Goal: Task Accomplishment & Management: Use online tool/utility

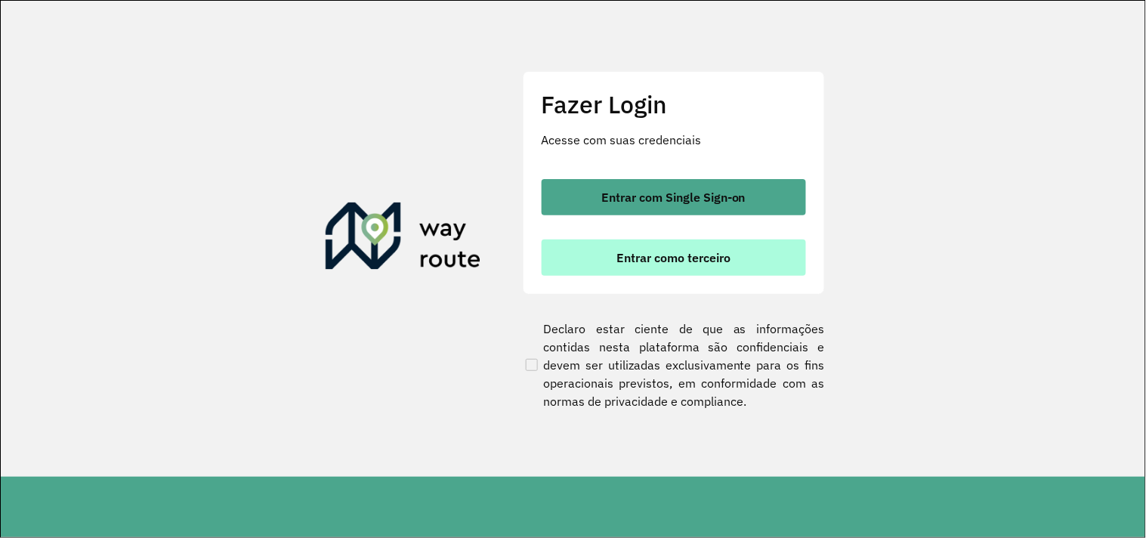
click at [620, 251] on span "Entrar como terceiro" at bounding box center [673, 257] width 114 height 12
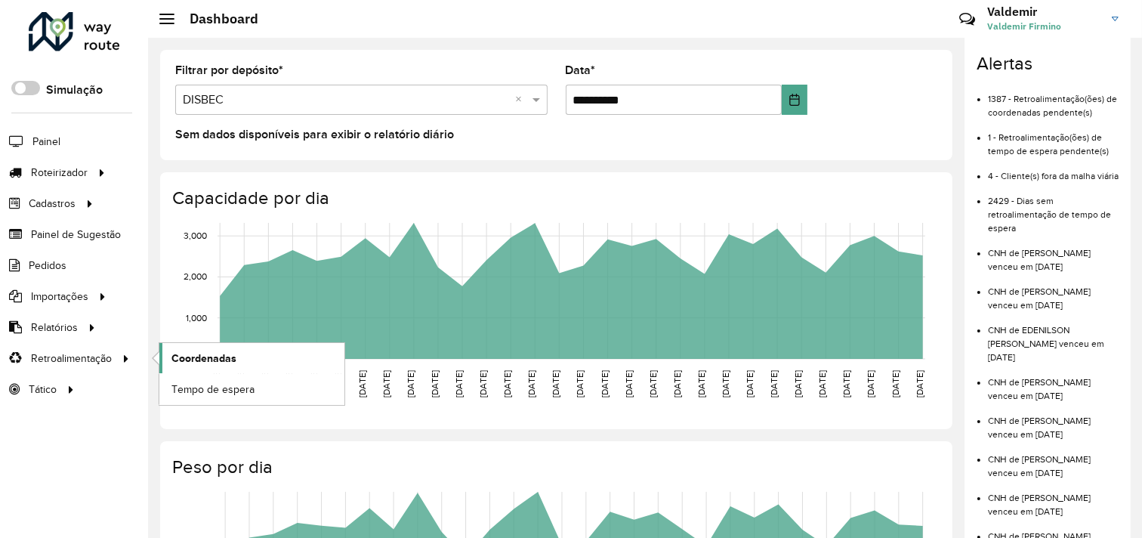
click at [211, 362] on span "Coordenadas" at bounding box center [203, 358] width 65 height 16
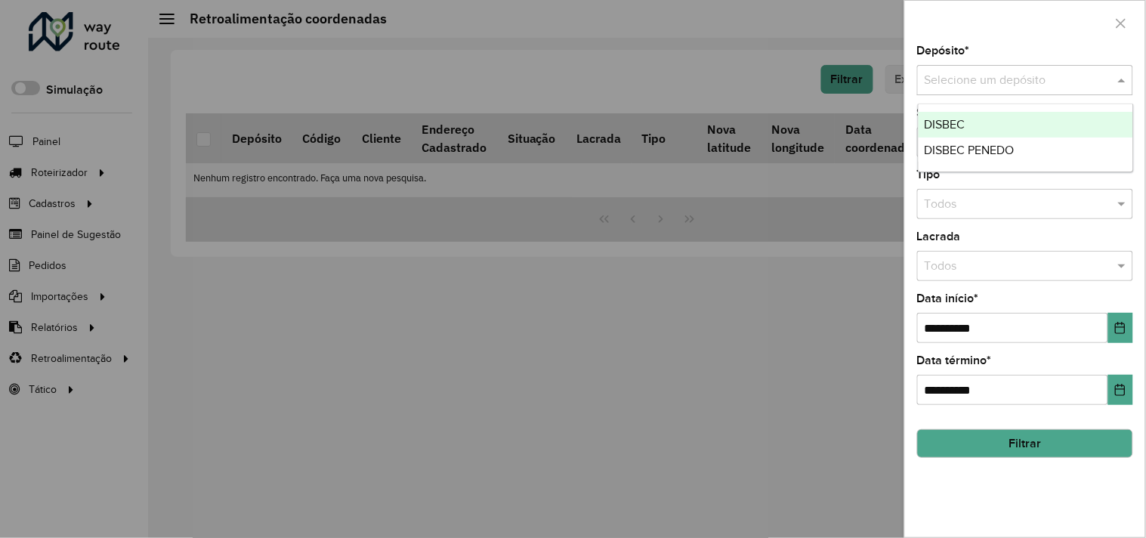
click at [984, 86] on input "text" at bounding box center [1009, 81] width 171 height 18
click at [982, 104] on ng-dropdown-panel "DISBEC DISBEC PENEDO" at bounding box center [1025, 137] width 216 height 69
click at [982, 116] on div "DISBEC" at bounding box center [1025, 125] width 214 height 26
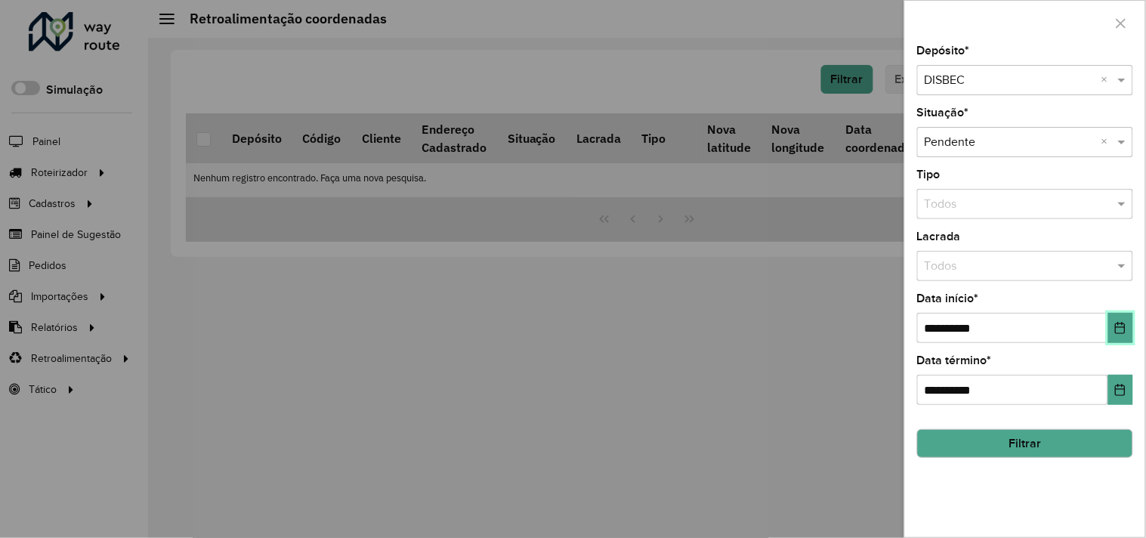
click at [1121, 328] on icon "Choose Date" at bounding box center [1120, 328] width 12 height 12
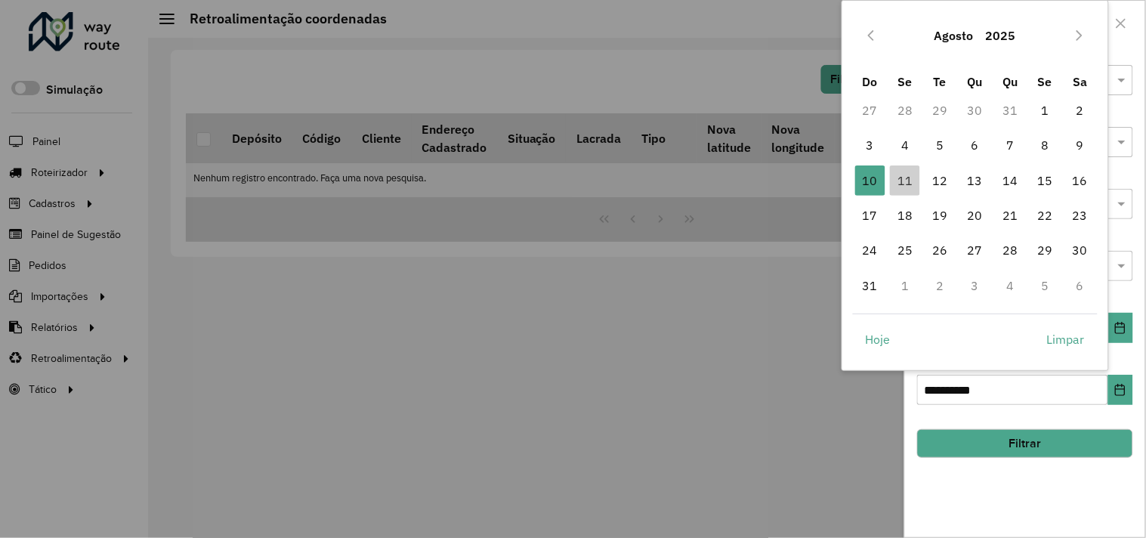
click at [1044, 106] on span "1" at bounding box center [1045, 110] width 30 height 30
type input "**********"
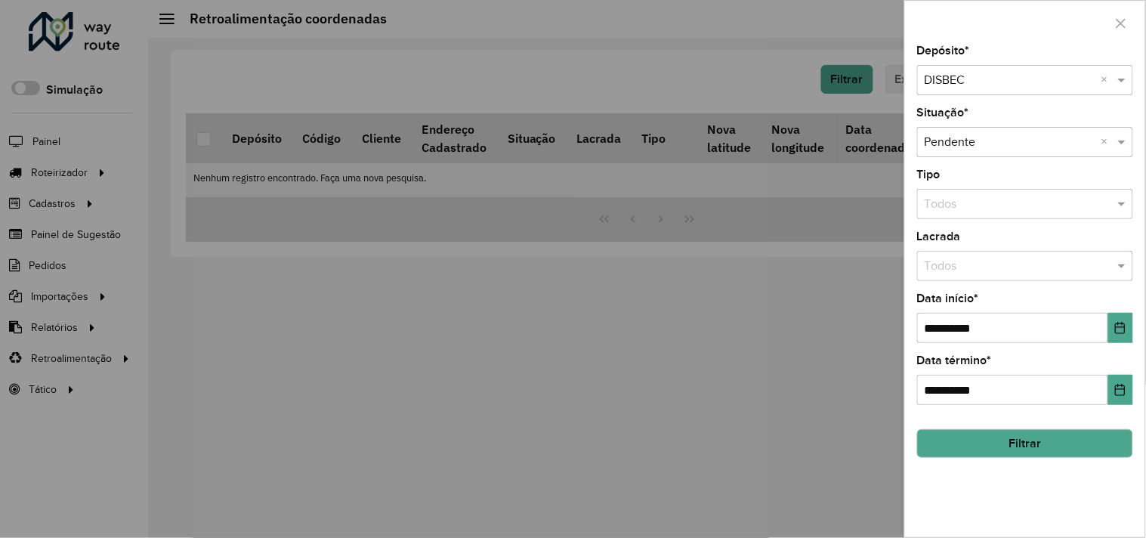
click at [1024, 446] on button "Filtrar" at bounding box center [1025, 443] width 216 height 29
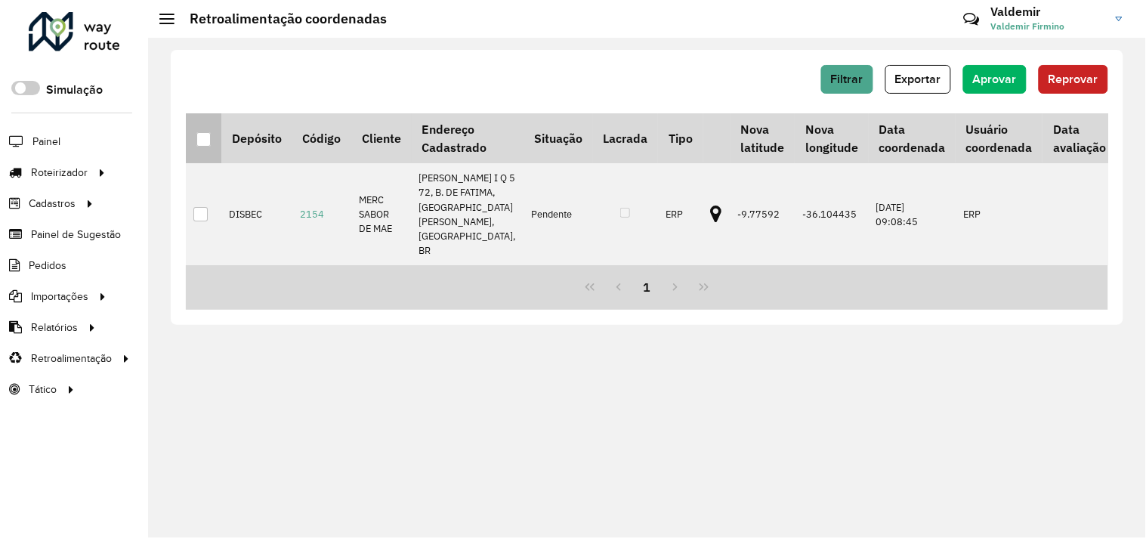
click at [199, 139] on div at bounding box center [203, 139] width 14 height 14
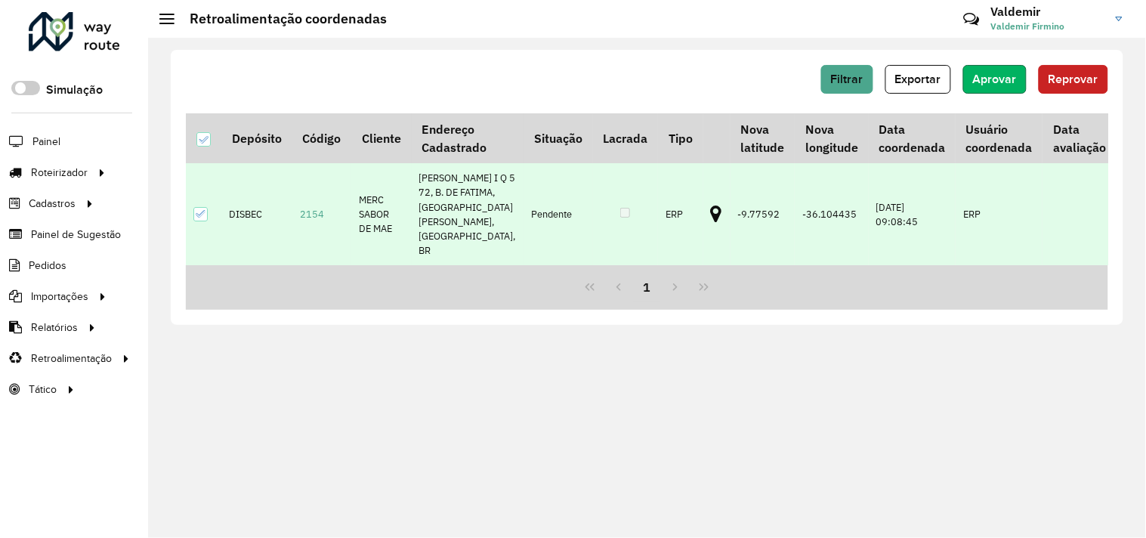
click at [969, 76] on button "Aprovar" at bounding box center [994, 79] width 63 height 29
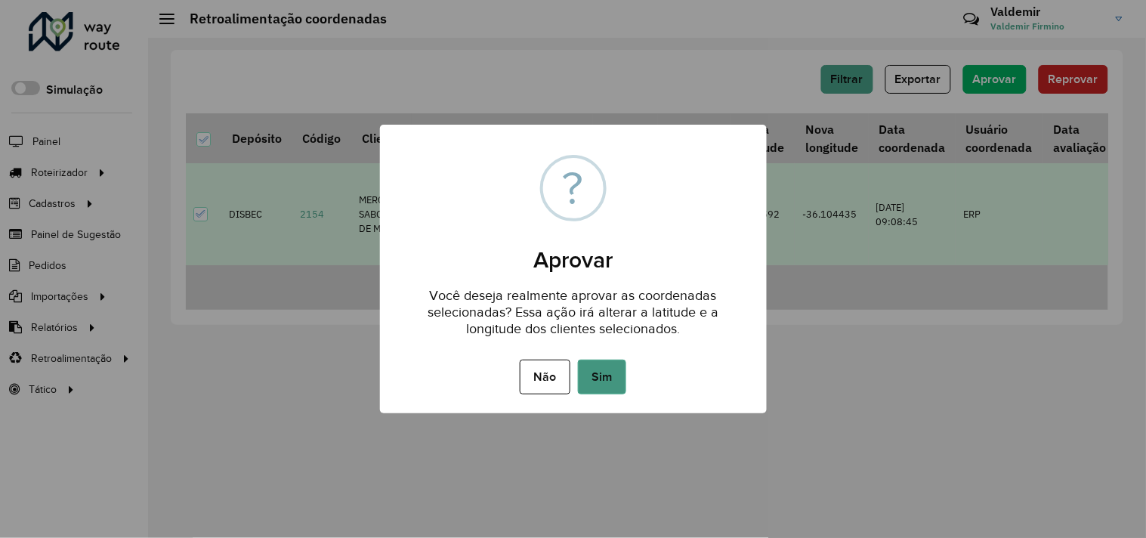
click at [594, 372] on button "Sim" at bounding box center [602, 376] width 48 height 35
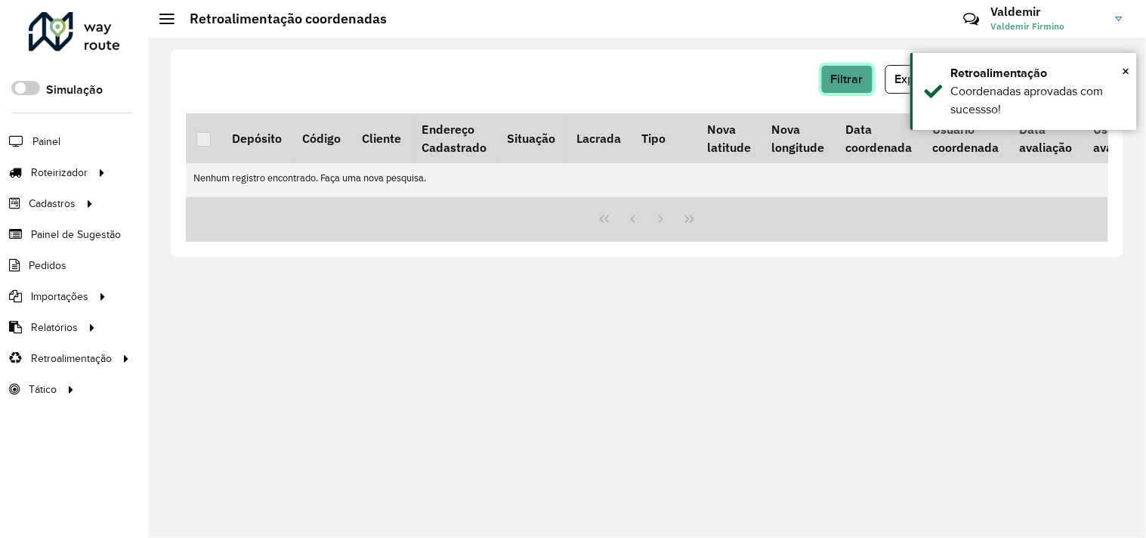
click at [848, 81] on span "Filtrar" at bounding box center [847, 78] width 32 height 13
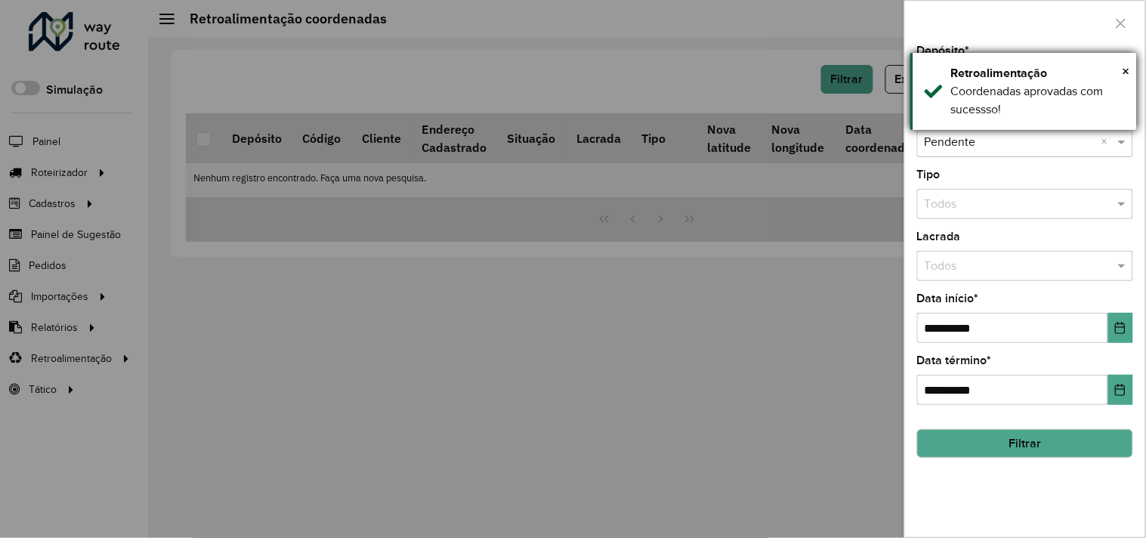
click at [994, 79] on div "Retroalimentação" at bounding box center [1038, 73] width 174 height 18
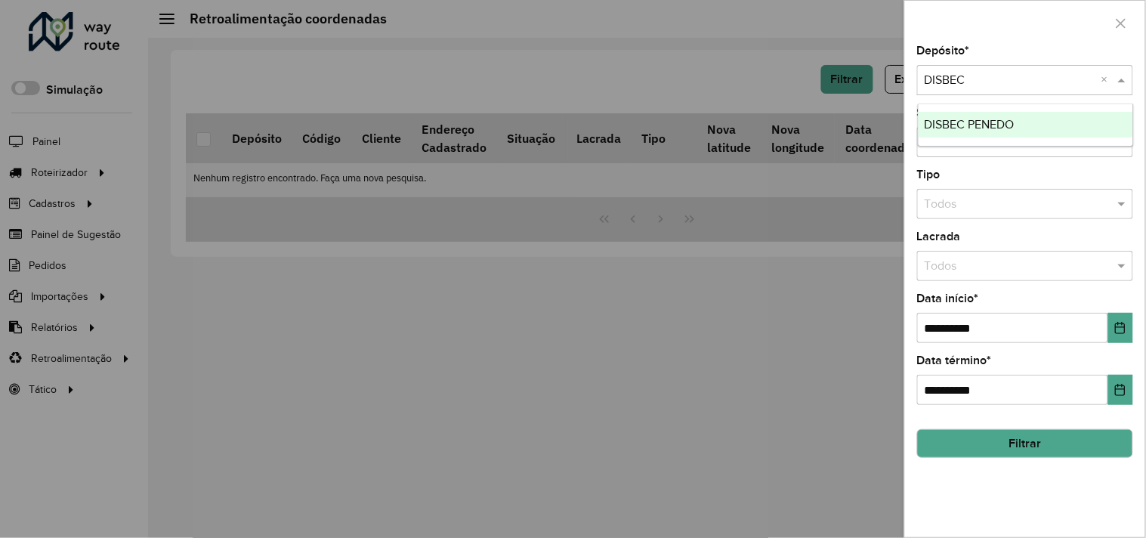
click at [973, 76] on input "text" at bounding box center [1009, 81] width 171 height 18
click at [979, 112] on div "DISBEC PENEDO" at bounding box center [1025, 125] width 214 height 26
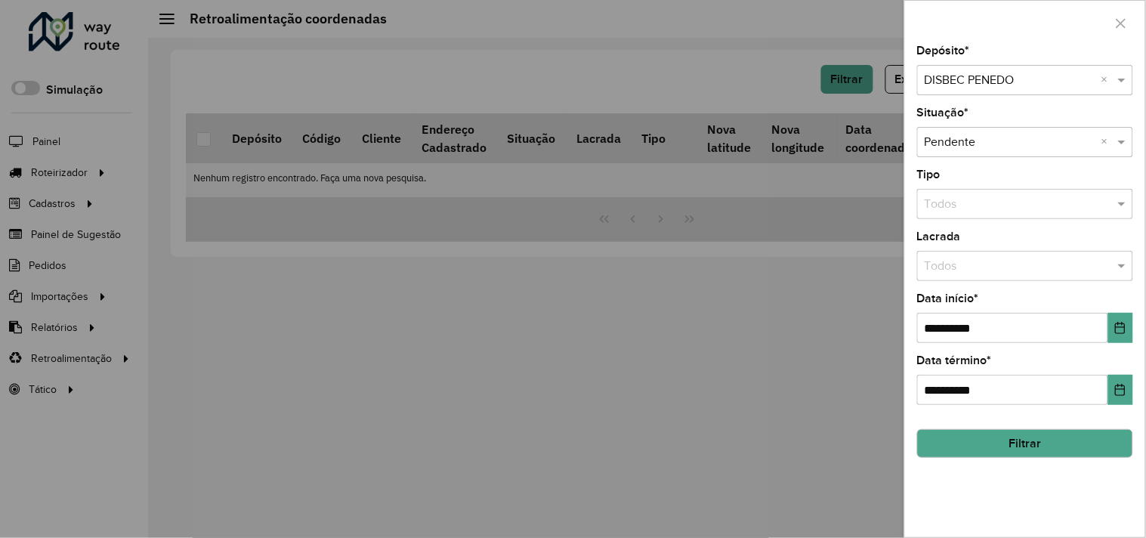
click at [976, 446] on button "Filtrar" at bounding box center [1025, 443] width 216 height 29
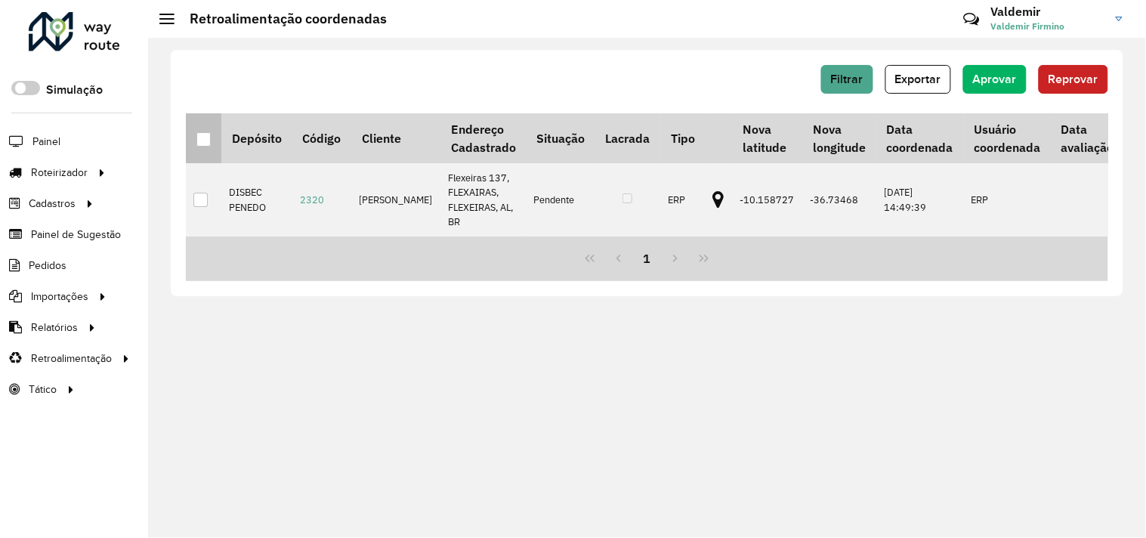
click at [196, 145] on div at bounding box center [203, 139] width 14 height 14
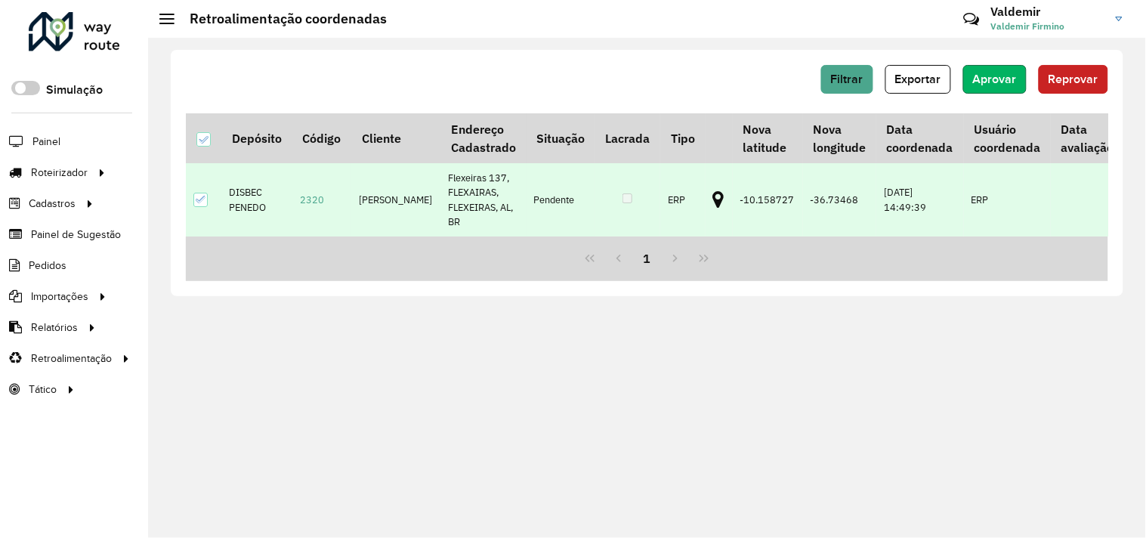
click at [988, 80] on span "Aprovar" at bounding box center [995, 78] width 44 height 13
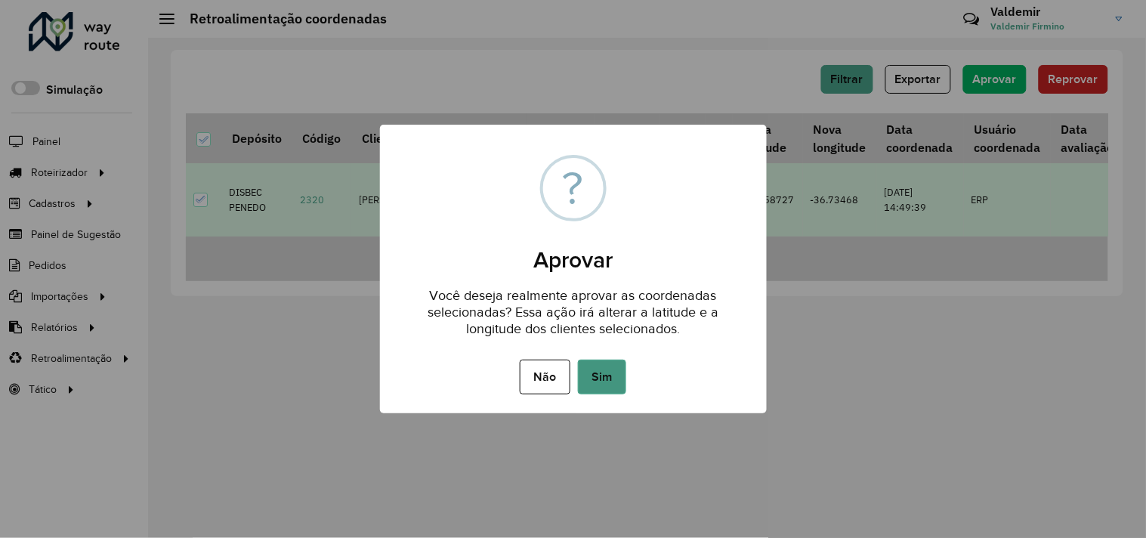
click at [599, 378] on button "Sim" at bounding box center [602, 376] width 48 height 35
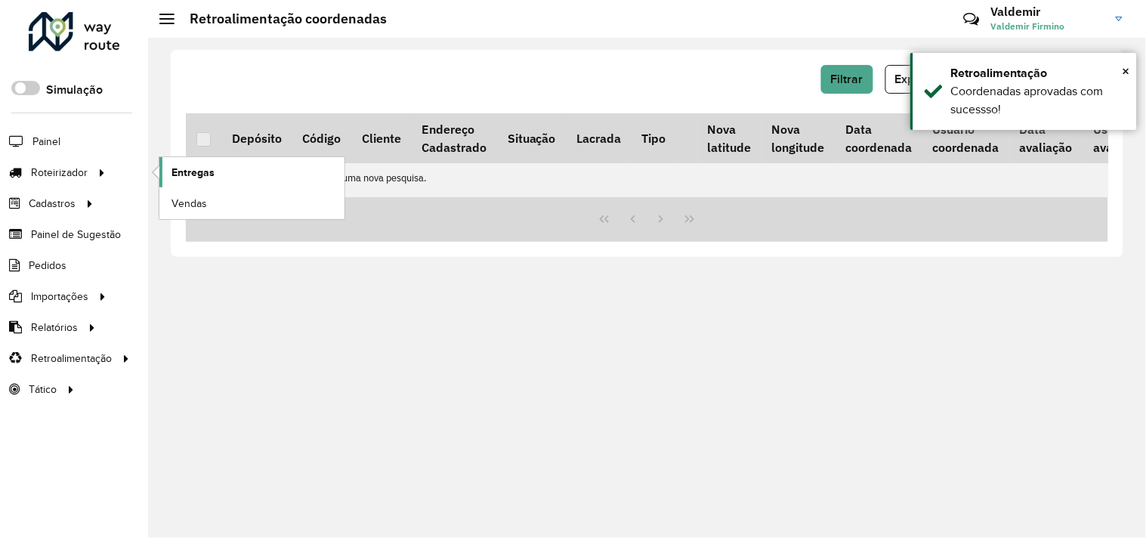
click at [180, 180] on span "Entregas" at bounding box center [192, 173] width 43 height 16
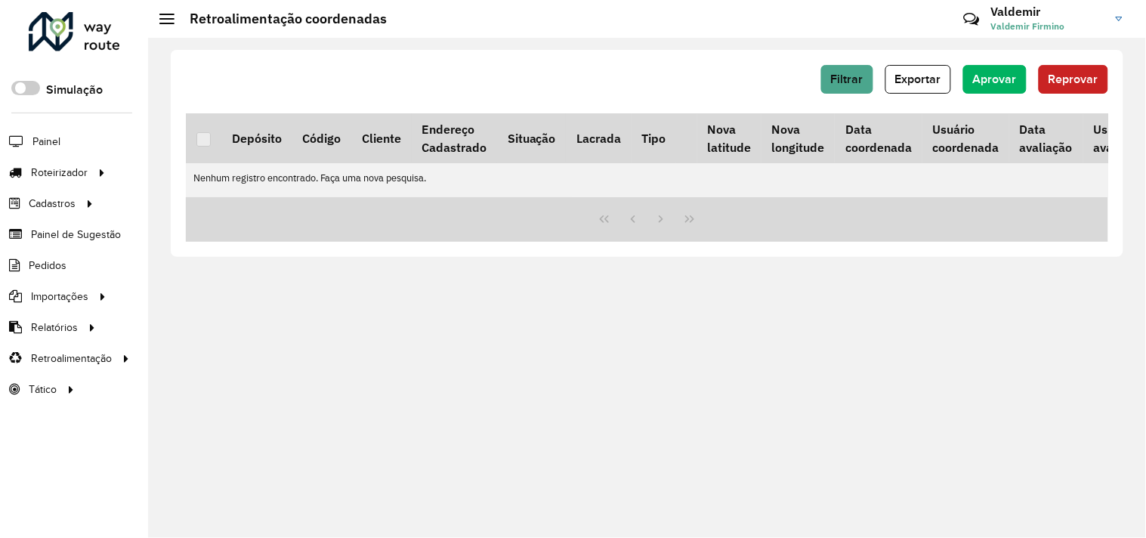
click at [562, 272] on div "Filtrar Exportar Aprovar Reprovar Depósito Código Cliente Endereço Cadastrado S…" at bounding box center [647, 288] width 998 height 500
click at [837, 76] on span "Filtrar" at bounding box center [847, 78] width 32 height 13
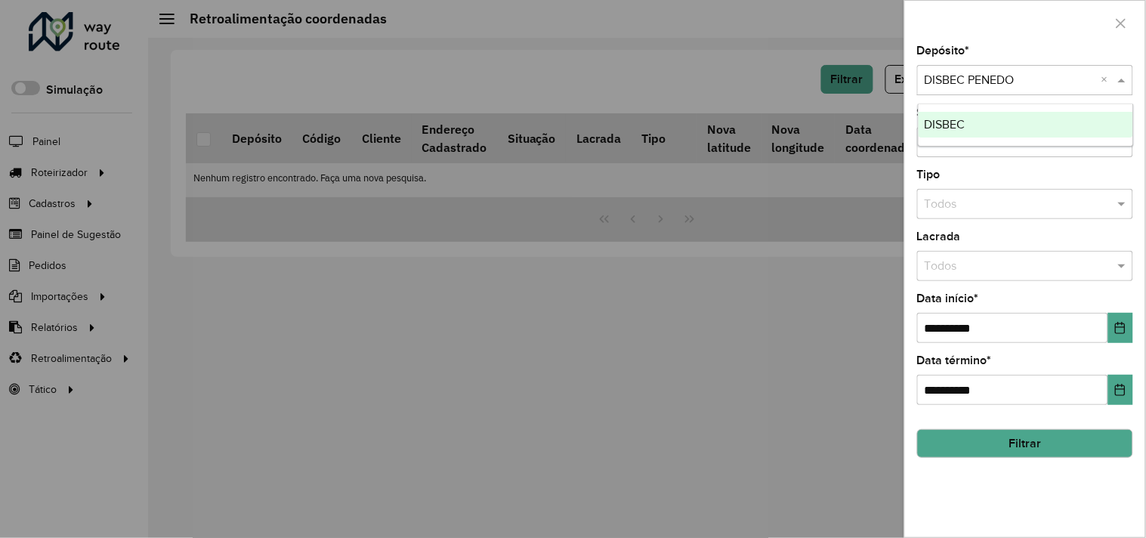
click at [994, 83] on input "text" at bounding box center [1009, 81] width 171 height 18
click at [982, 124] on div "DISBEC" at bounding box center [1025, 125] width 214 height 26
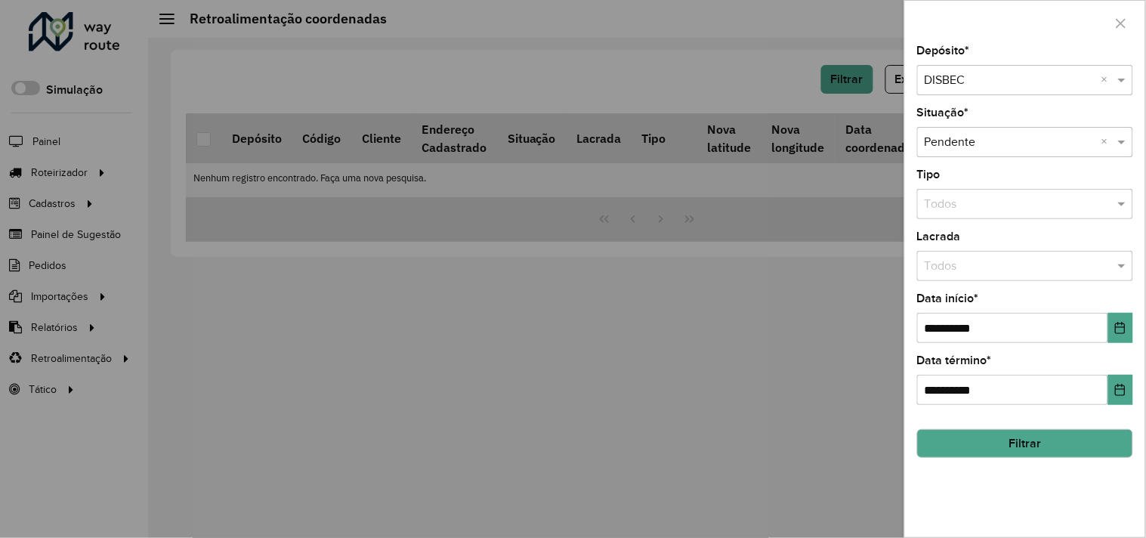
click at [971, 455] on button "Filtrar" at bounding box center [1025, 443] width 216 height 29
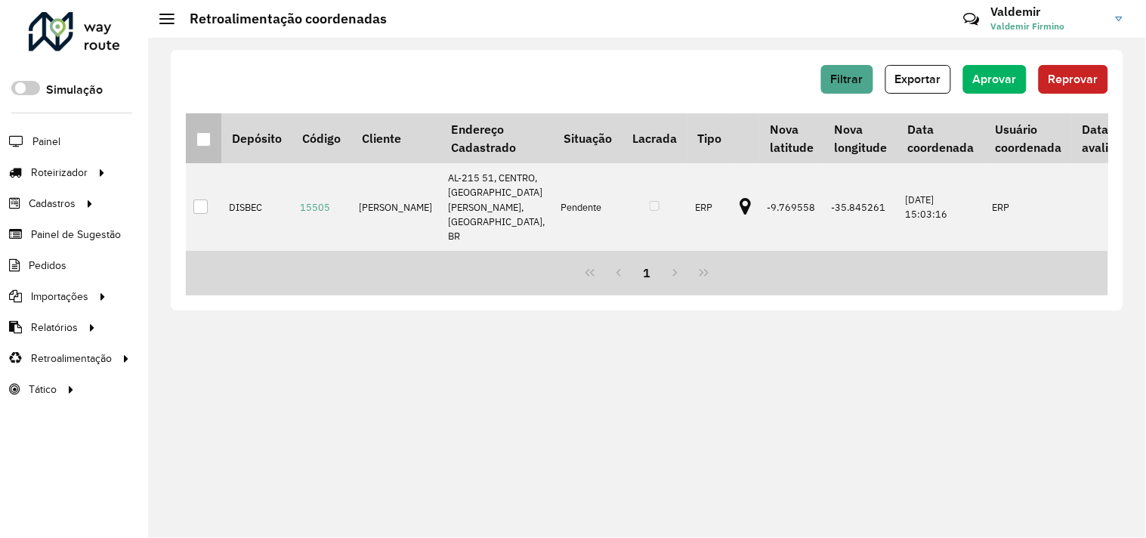
click at [205, 140] on div at bounding box center [203, 139] width 14 height 14
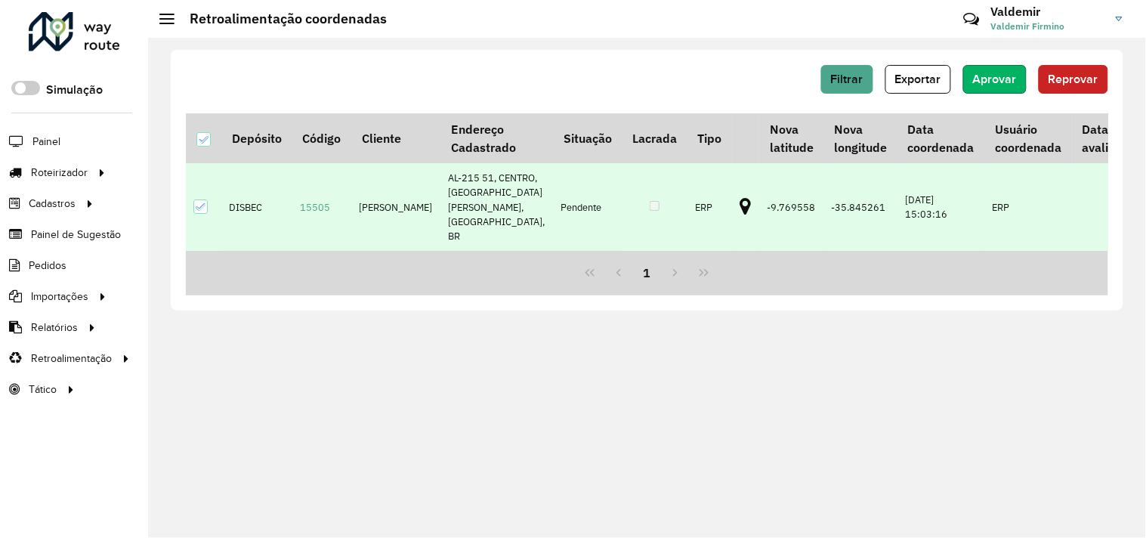
click at [982, 87] on button "Aprovar" at bounding box center [994, 79] width 63 height 29
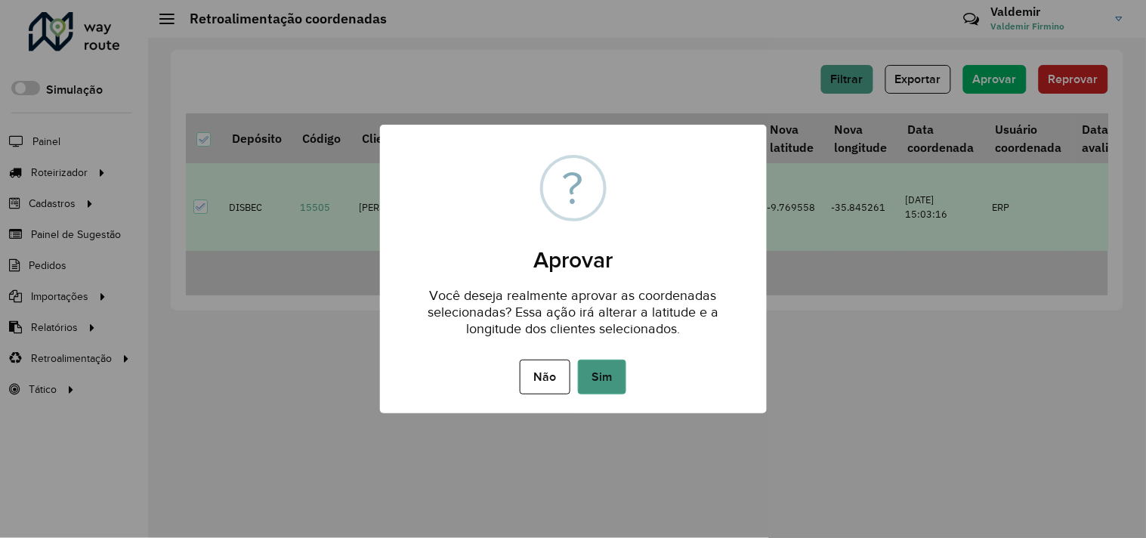
click at [602, 376] on button "Sim" at bounding box center [602, 376] width 48 height 35
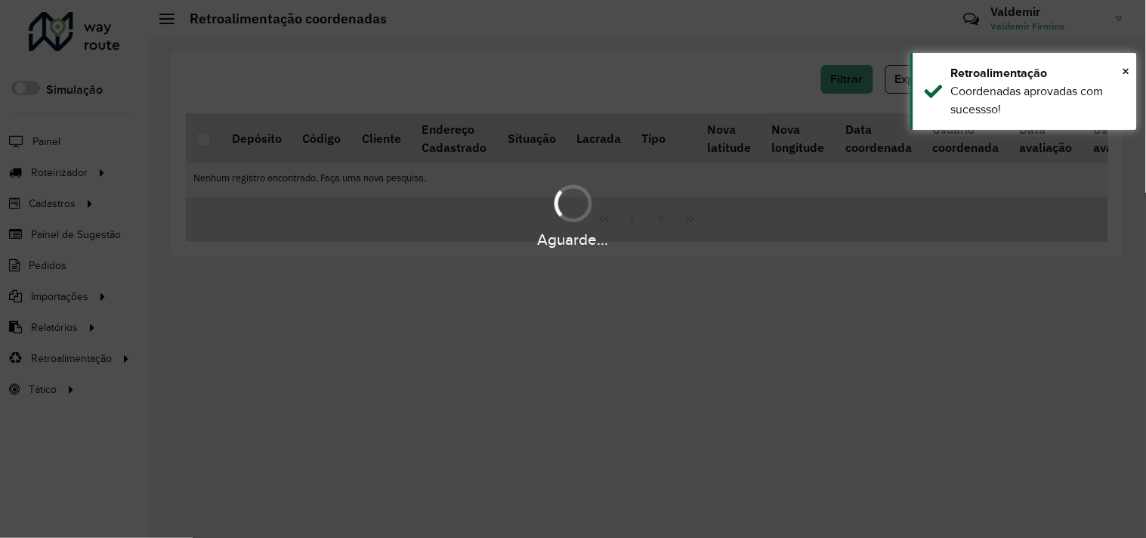
click at [844, 80] on hb-app "Aguarde... Pop-up bloqueado! Seu navegador bloqueou automáticamente a abertura …" at bounding box center [573, 269] width 1146 height 538
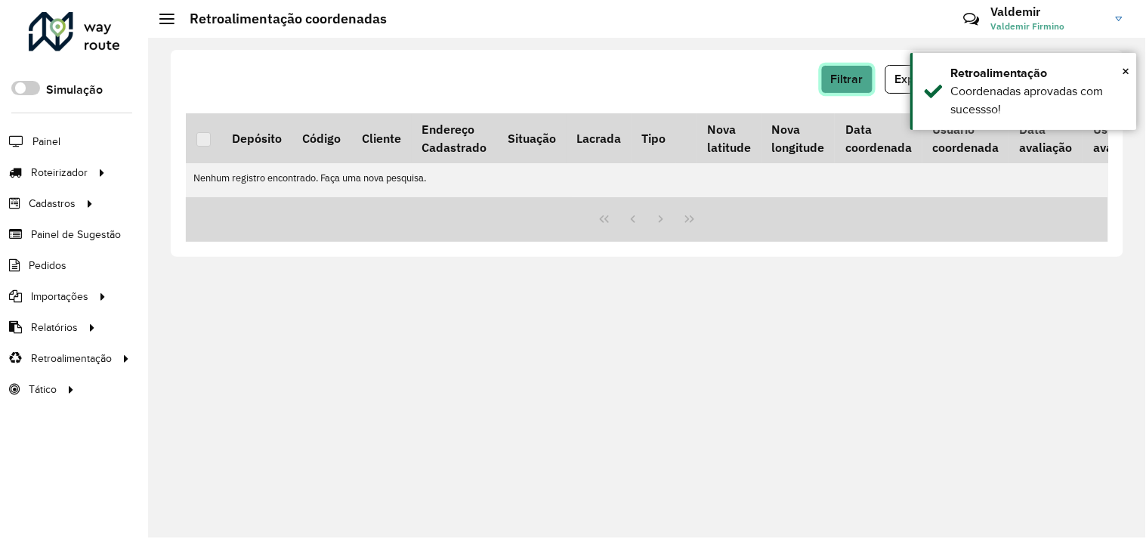
click at [844, 80] on span "Filtrar" at bounding box center [847, 78] width 32 height 13
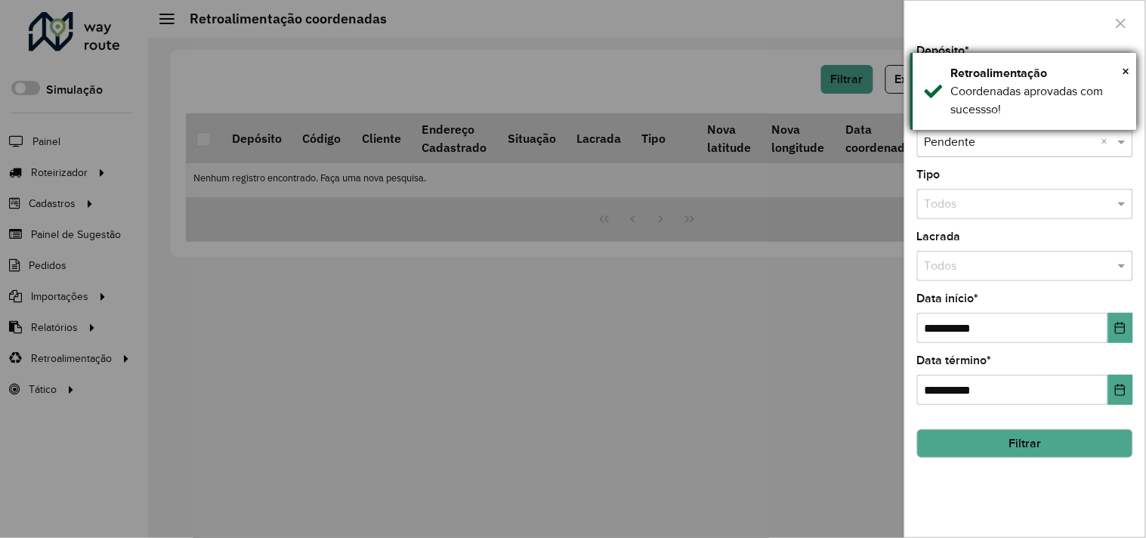
click at [1030, 97] on div "Coordenadas aprovadas com sucessso!" at bounding box center [1038, 100] width 174 height 36
click at [960, 83] on input "text" at bounding box center [1009, 81] width 171 height 18
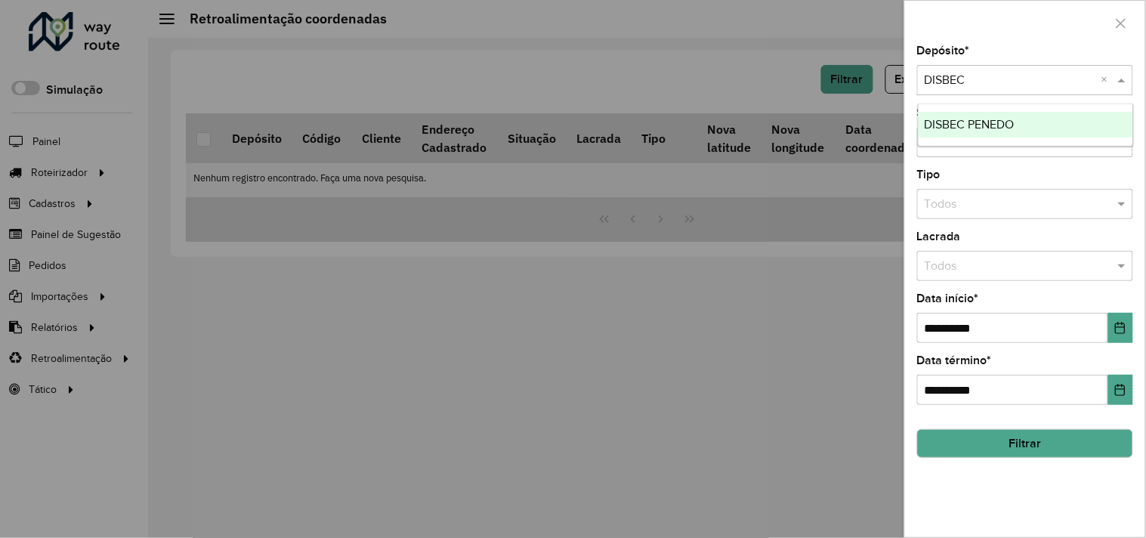
click at [959, 128] on span "DISBEC PENEDO" at bounding box center [969, 124] width 90 height 13
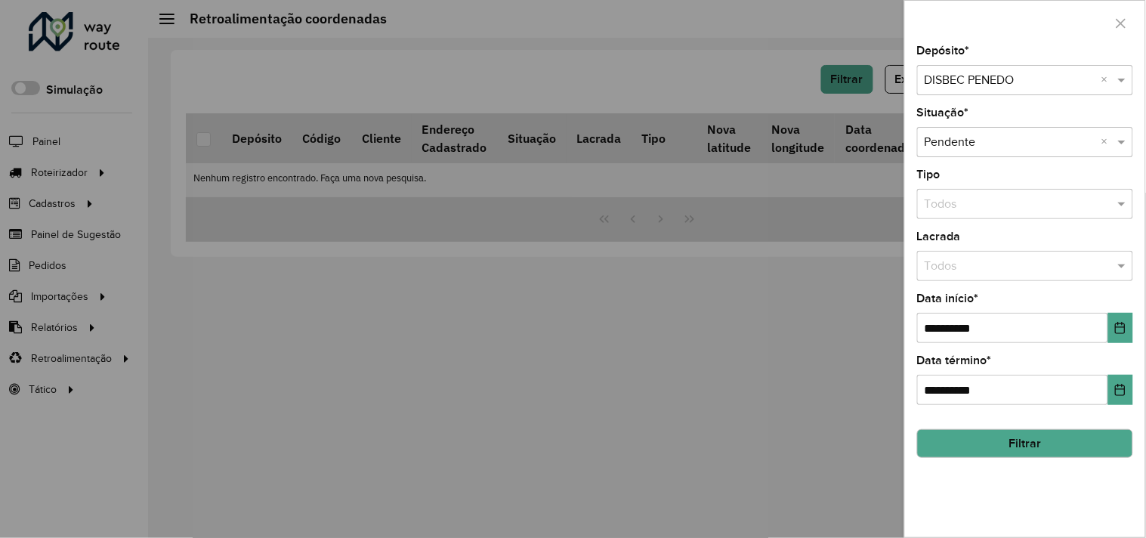
click at [961, 436] on button "Filtrar" at bounding box center [1025, 443] width 216 height 29
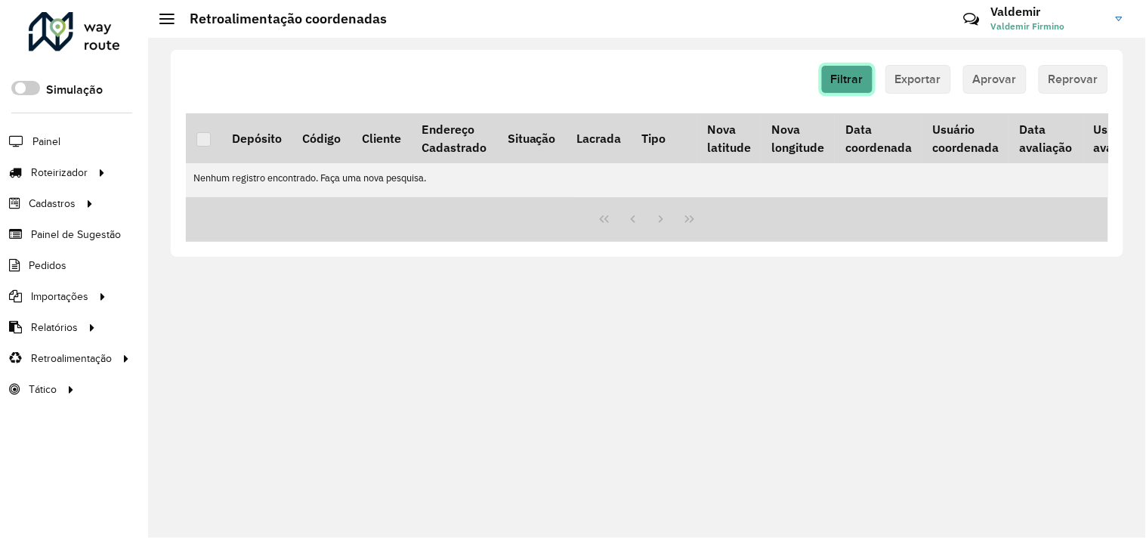
click at [840, 83] on span "Filtrar" at bounding box center [847, 78] width 32 height 13
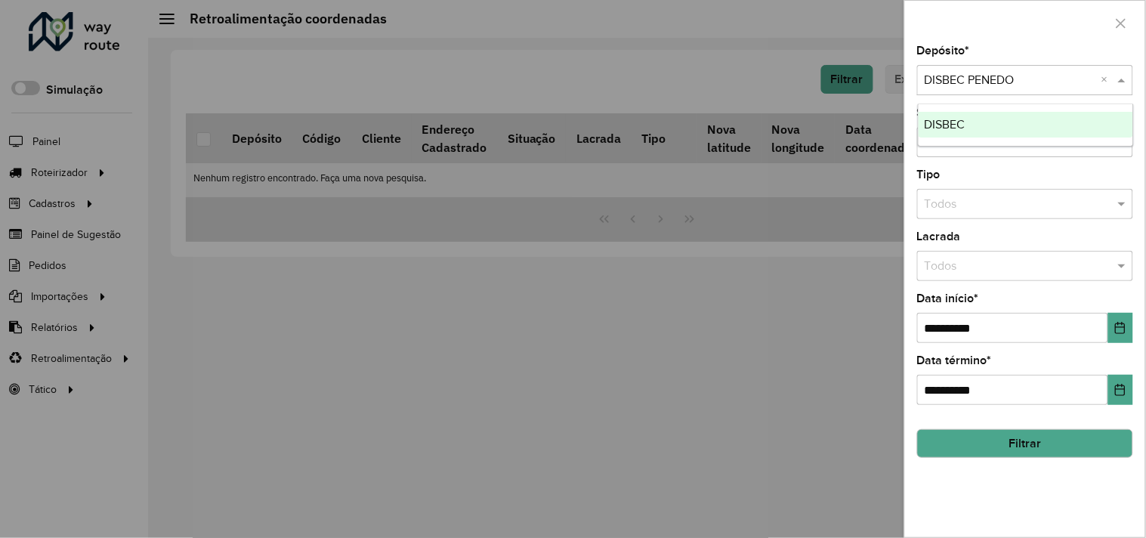
click at [935, 81] on input "text" at bounding box center [1009, 81] width 171 height 18
click at [942, 122] on span "DISBEC" at bounding box center [944, 124] width 41 height 13
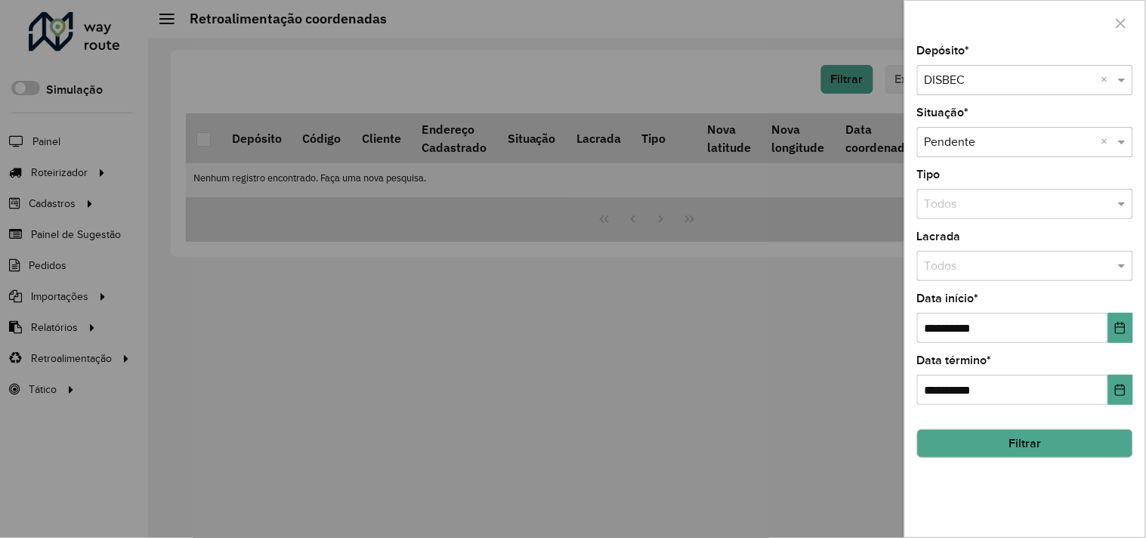
click at [680, 353] on div at bounding box center [573, 269] width 1146 height 538
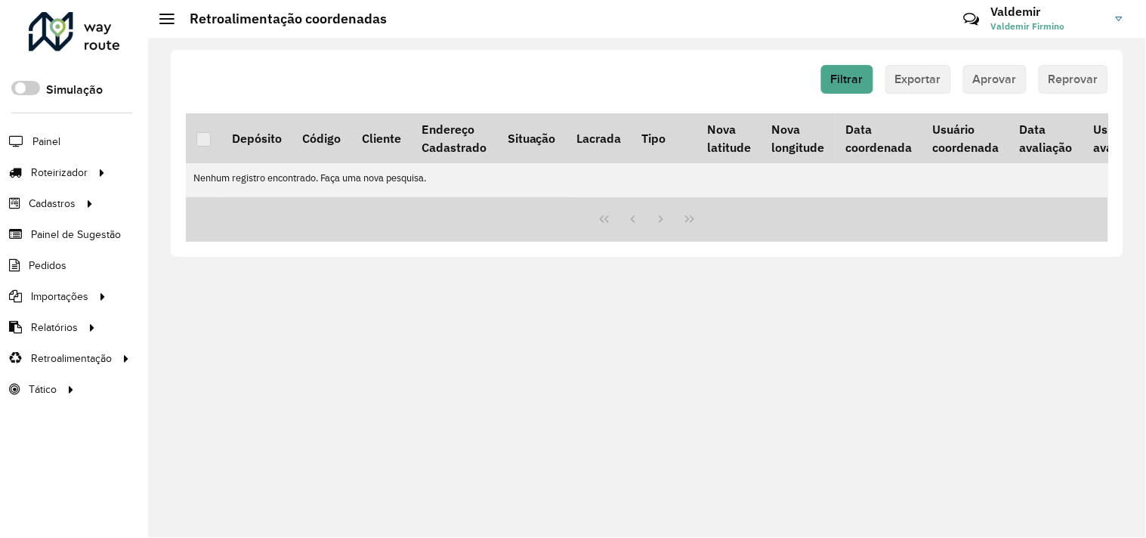
drag, startPoint x: 391, startPoint y: 220, endPoint x: 768, endPoint y: 220, distance: 376.8
click at [768, 220] on div at bounding box center [647, 219] width 922 height 45
drag, startPoint x: 689, startPoint y: 193, endPoint x: 841, endPoint y: 195, distance: 151.8
click at [841, 195] on table "Depósito Código Cliente Endereço Cadastrado Situação Lacrada Tipo Nova latitude…" at bounding box center [671, 155] width 970 height 84
click at [832, 85] on button "Filtrar" at bounding box center [847, 79] width 52 height 29
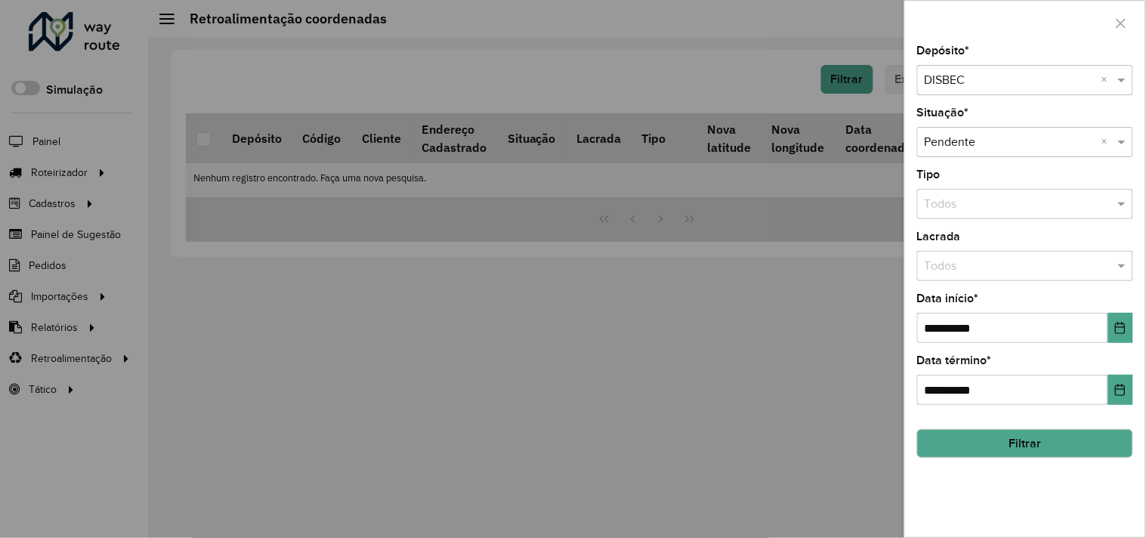
click at [971, 88] on input "text" at bounding box center [1009, 81] width 171 height 18
click at [972, 126] on span "DISBEC PENEDO" at bounding box center [969, 124] width 90 height 13
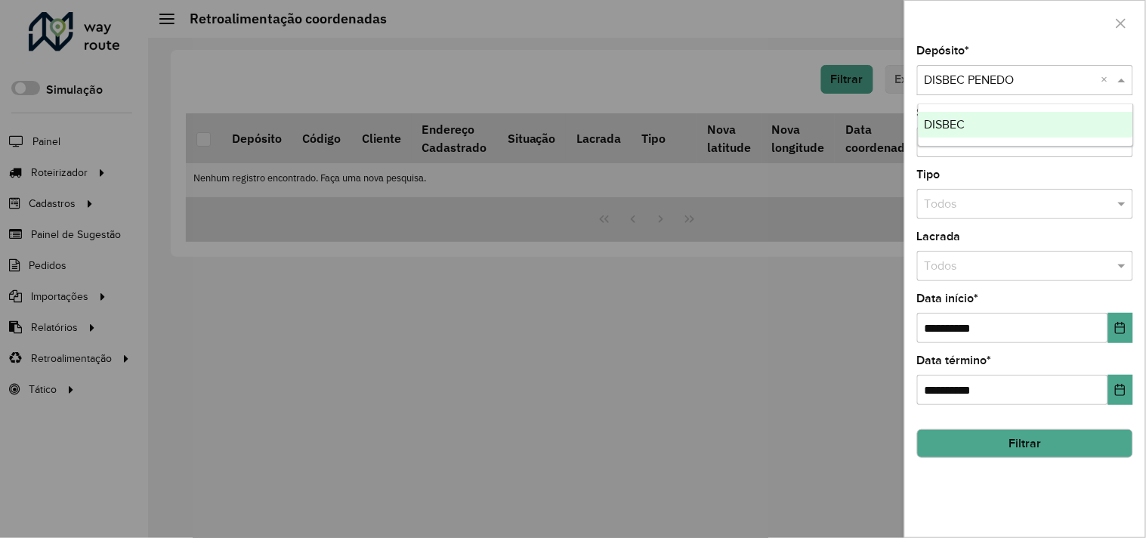
click at [967, 94] on div "Selecione um depósito × DISBEC PENEDO ×" at bounding box center [1025, 80] width 216 height 30
click at [968, 112] on div "DISBEC" at bounding box center [1025, 125] width 214 height 26
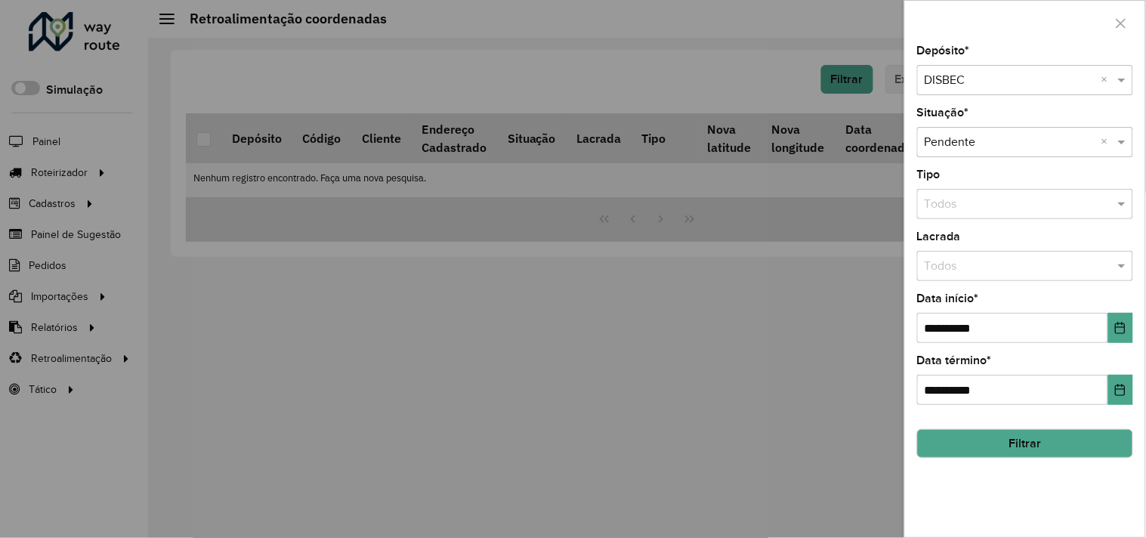
click at [1001, 439] on button "Filtrar" at bounding box center [1025, 443] width 216 height 29
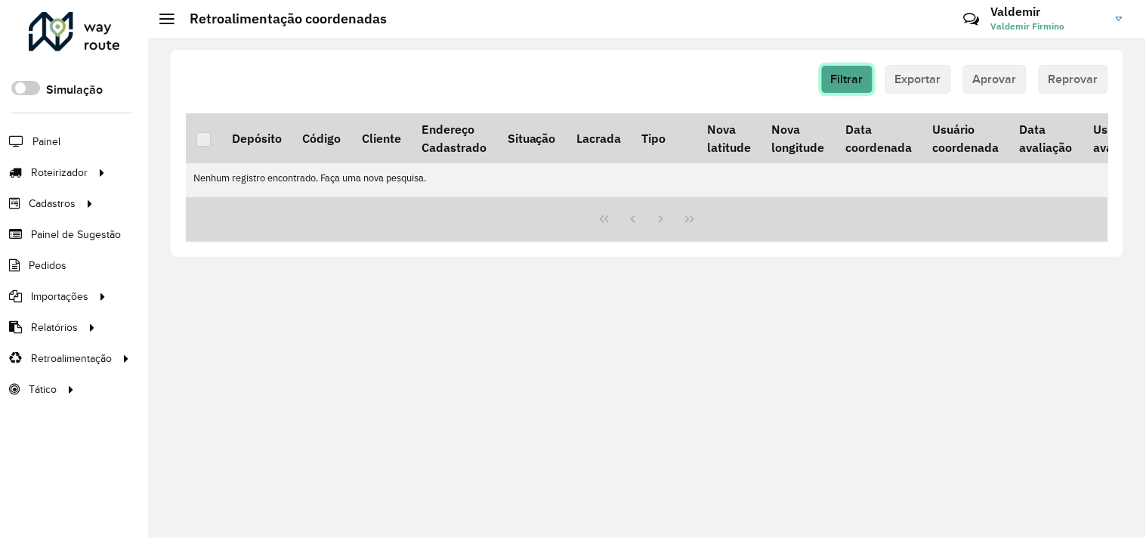
click at [849, 77] on span "Filtrar" at bounding box center [847, 78] width 32 height 13
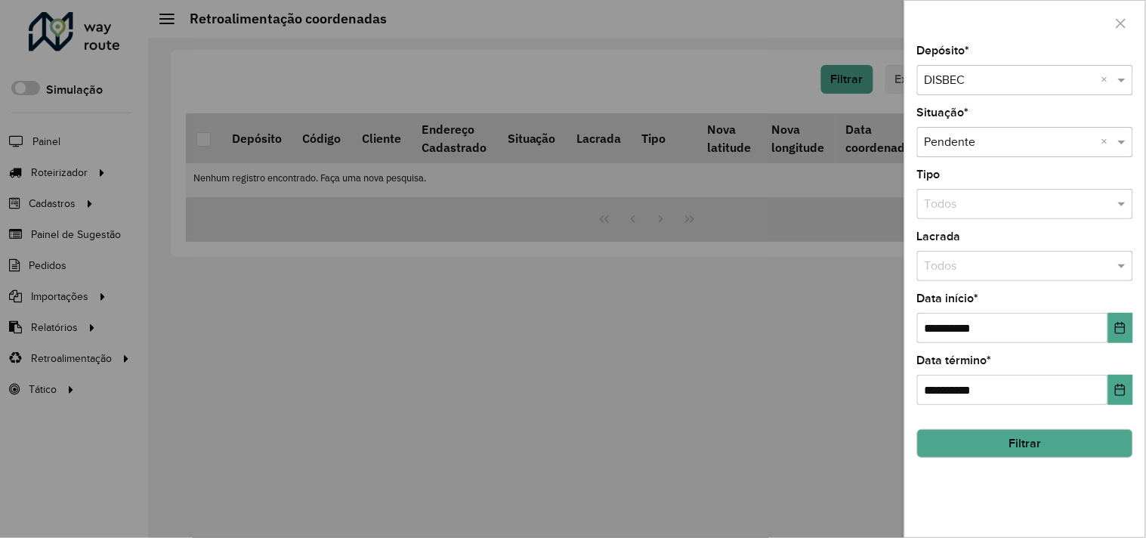
click at [959, 79] on input "text" at bounding box center [1009, 81] width 171 height 18
click at [976, 131] on div "DISBEC PENEDO" at bounding box center [1025, 125] width 214 height 26
click at [947, 444] on button "Filtrar" at bounding box center [1025, 443] width 216 height 29
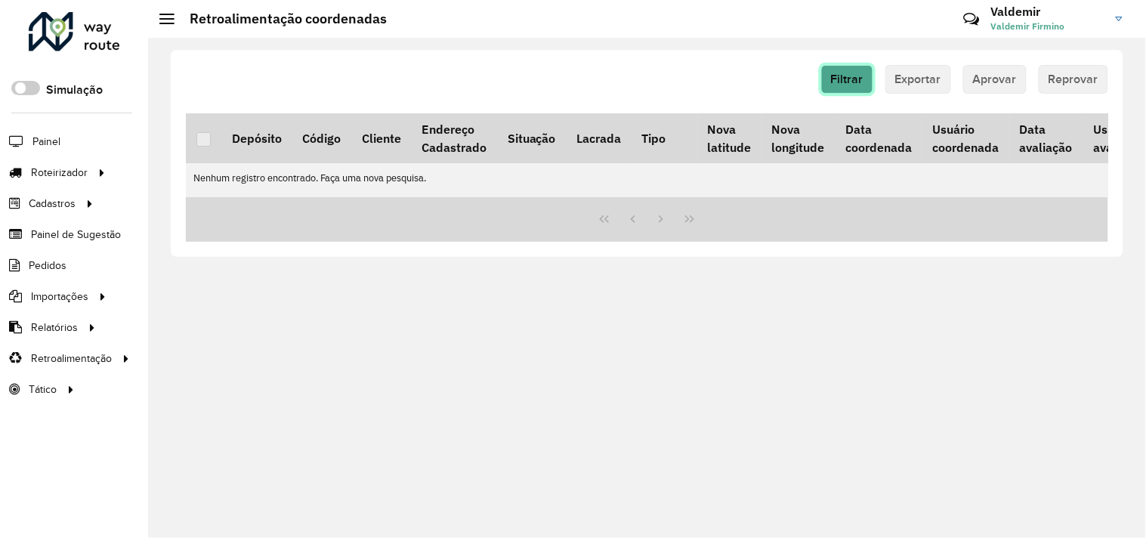
click at [850, 80] on span "Filtrar" at bounding box center [847, 78] width 32 height 13
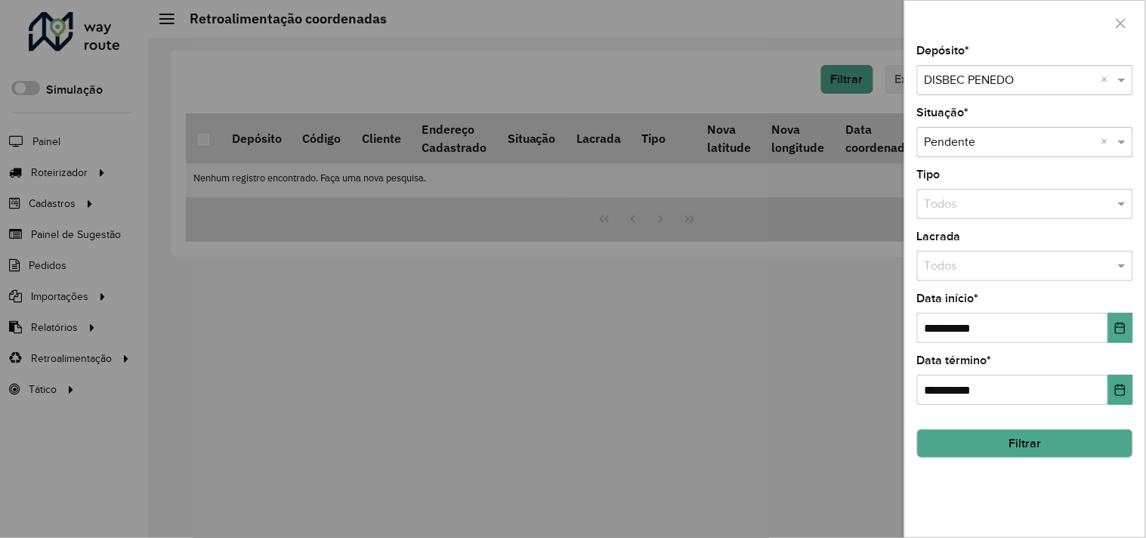
click at [972, 85] on input "text" at bounding box center [1009, 81] width 171 height 18
click at [972, 131] on div "DISBEC" at bounding box center [1025, 125] width 214 height 26
click at [713, 285] on div at bounding box center [573, 269] width 1146 height 538
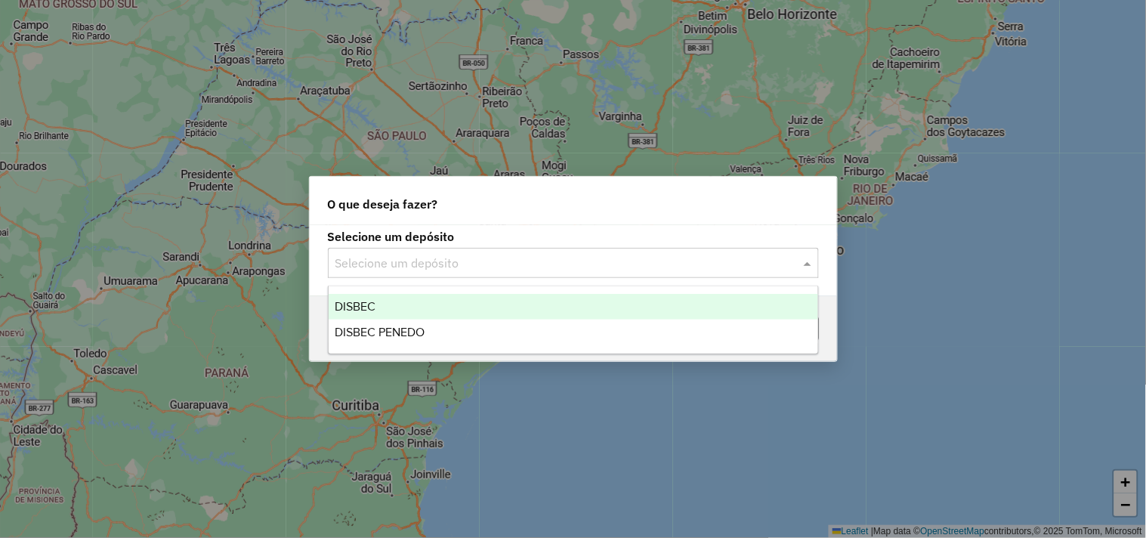
click at [468, 273] on div "Selecione um depósito" at bounding box center [573, 263] width 491 height 30
click at [413, 298] on div "DISBEC" at bounding box center [572, 307] width 489 height 26
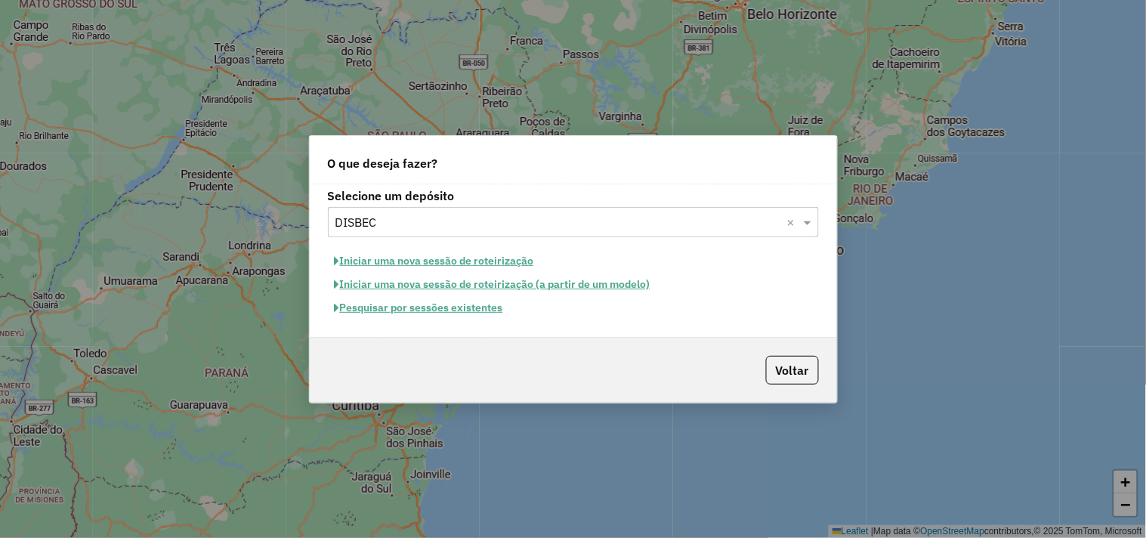
click at [419, 312] on button "Pesquisar por sessões existentes" at bounding box center [419, 307] width 182 height 23
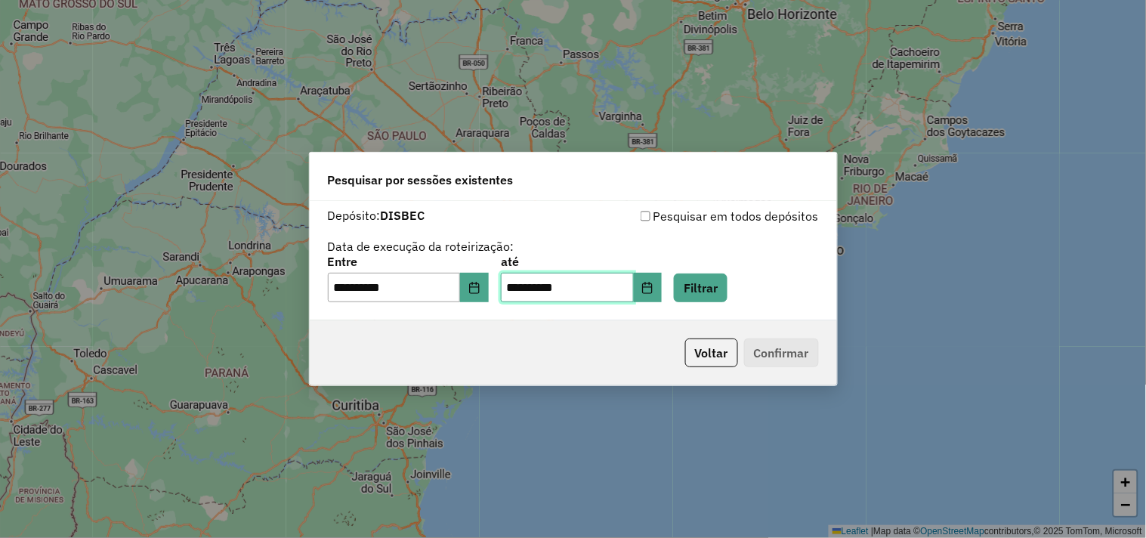
click at [532, 287] on input "**********" at bounding box center [567, 288] width 133 height 30
type input "*********"
type input "**********"
drag, startPoint x: 347, startPoint y: 289, endPoint x: 347, endPoint y: 327, distance: 37.8
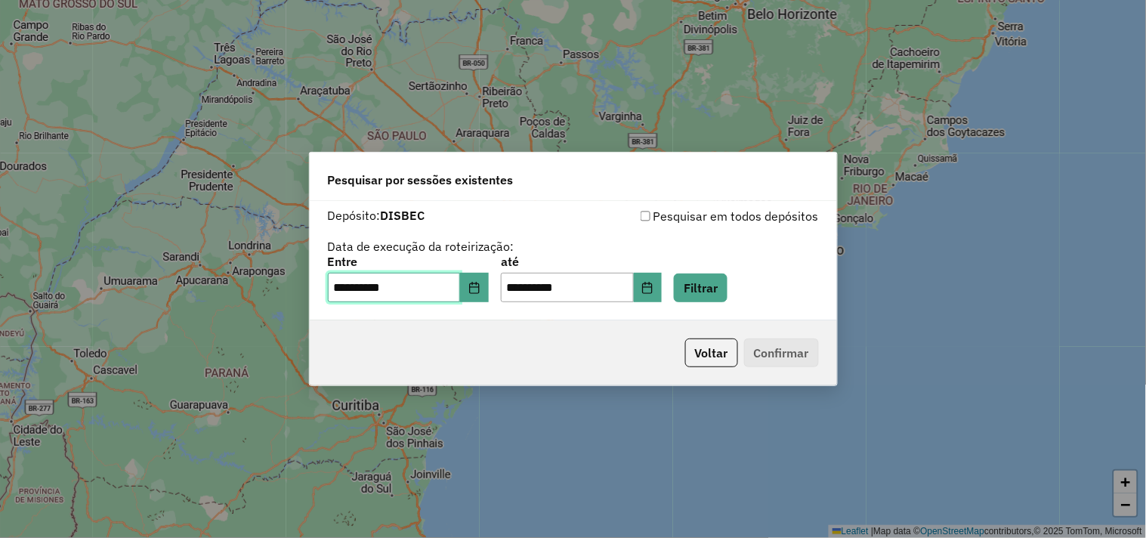
click at [347, 290] on input "**********" at bounding box center [394, 288] width 133 height 30
type input "**********"
click at [706, 282] on button "Filtrar" at bounding box center [701, 287] width 54 height 29
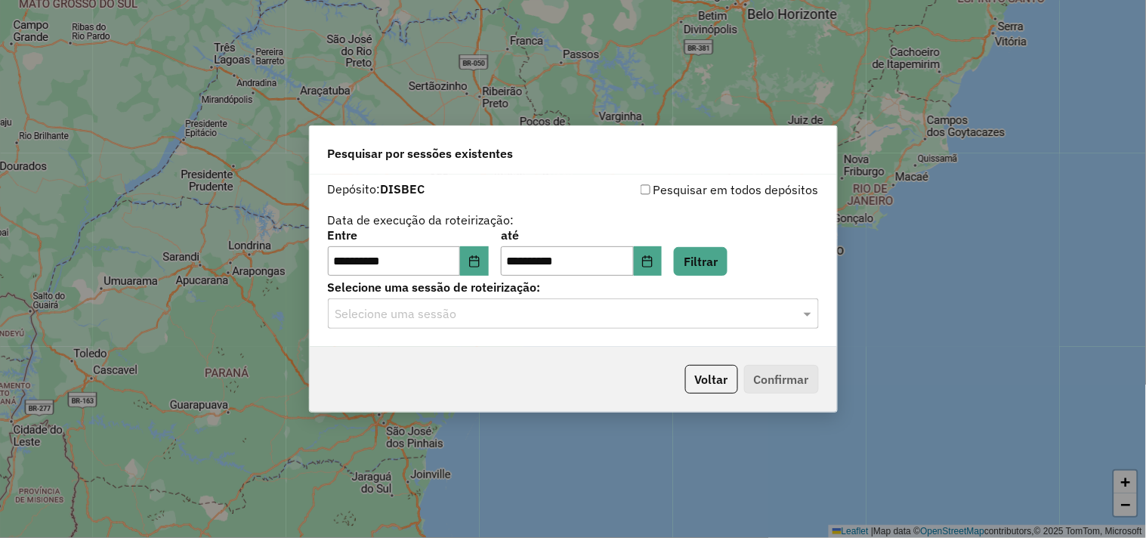
click at [421, 321] on input "text" at bounding box center [558, 314] width 446 height 18
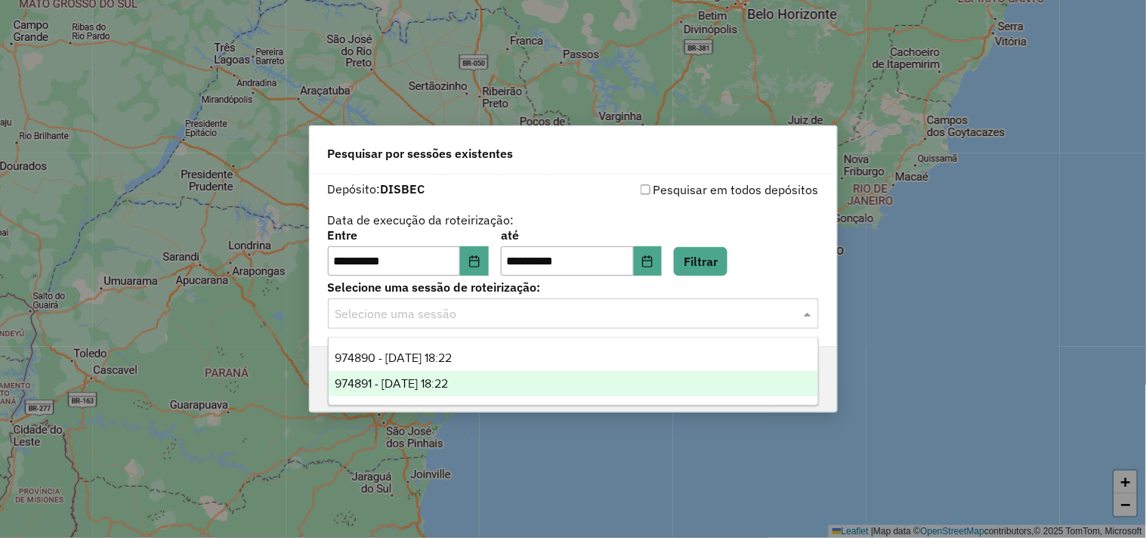
click at [431, 378] on span "974891 - 05/08/2025 18:22" at bounding box center [391, 383] width 113 height 13
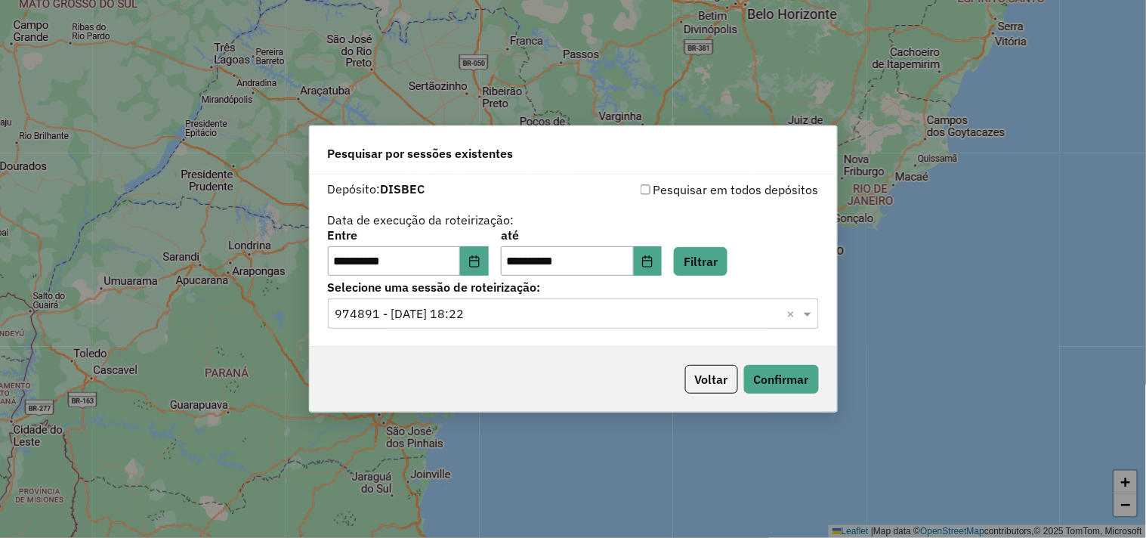
click at [431, 378] on div "Voltar Confirmar" at bounding box center [573, 379] width 527 height 65
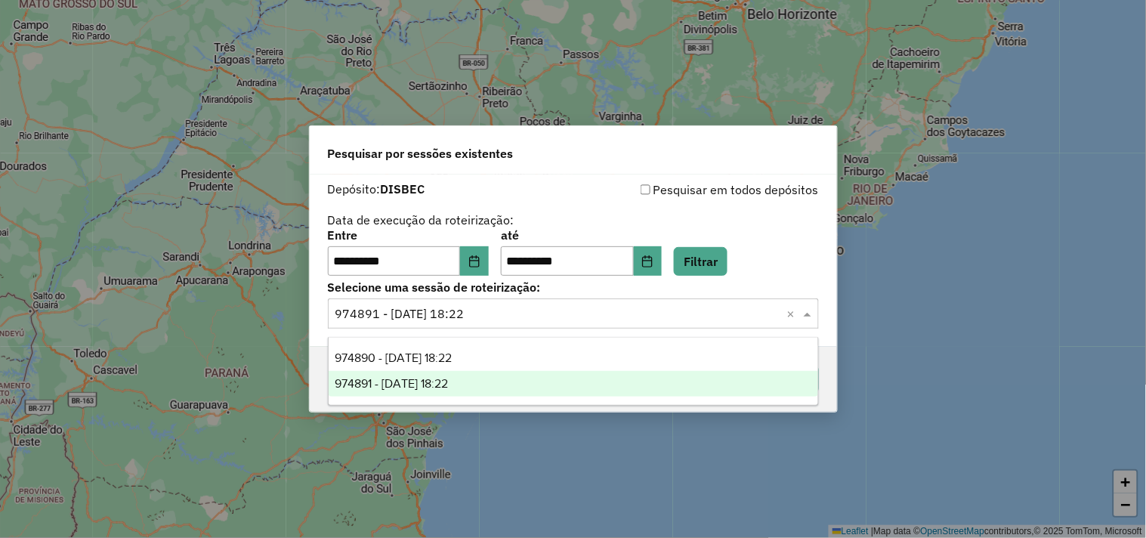
click at [464, 307] on input "text" at bounding box center [558, 314] width 446 height 18
click at [448, 386] on span "974891 - 05/08/2025 18:22" at bounding box center [391, 383] width 113 height 13
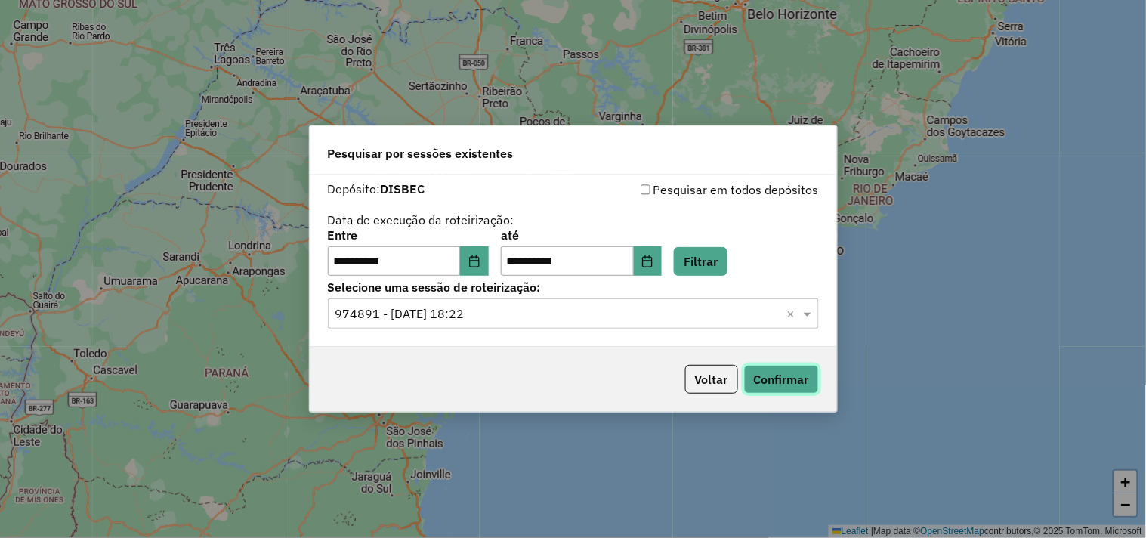
click at [761, 382] on button "Confirmar" at bounding box center [781, 379] width 75 height 29
click at [503, 321] on input "text" at bounding box center [558, 314] width 446 height 18
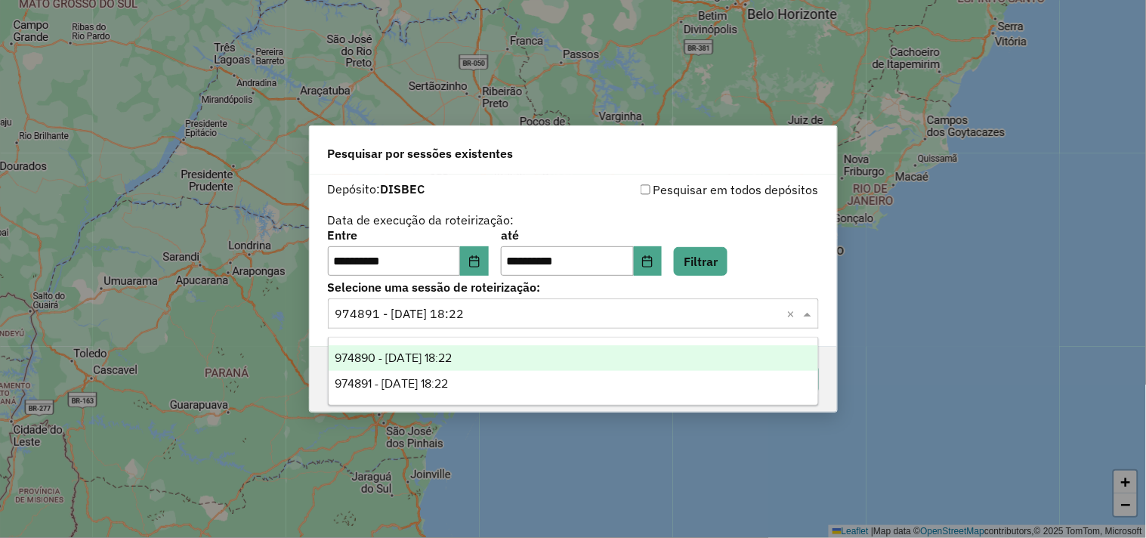
click at [500, 345] on div "974890 - 05/08/2025 18:22" at bounding box center [572, 358] width 489 height 26
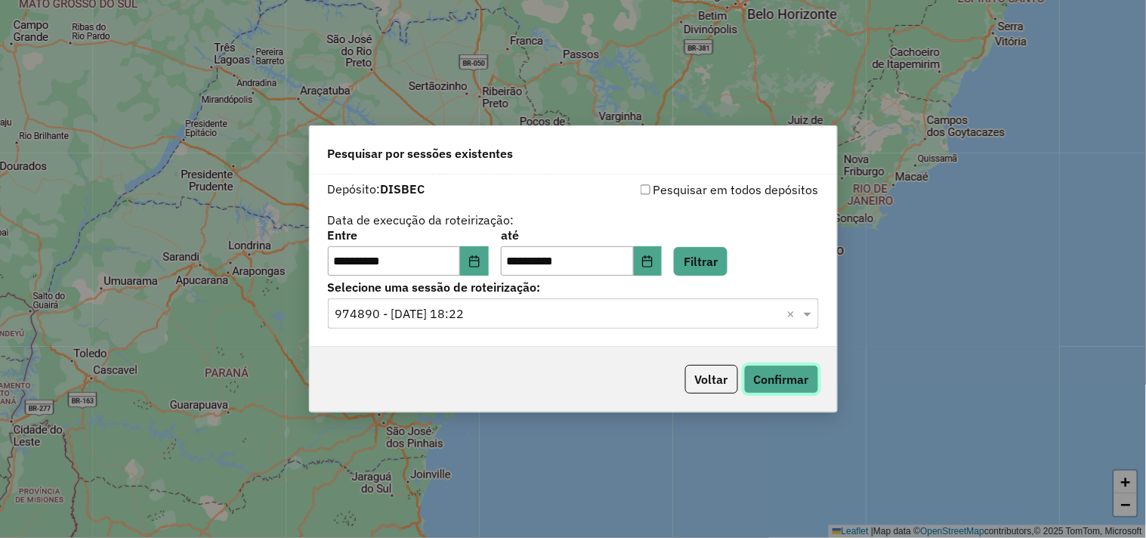
click at [766, 387] on button "Confirmar" at bounding box center [781, 379] width 75 height 29
click at [699, 387] on button "Voltar" at bounding box center [711, 379] width 53 height 29
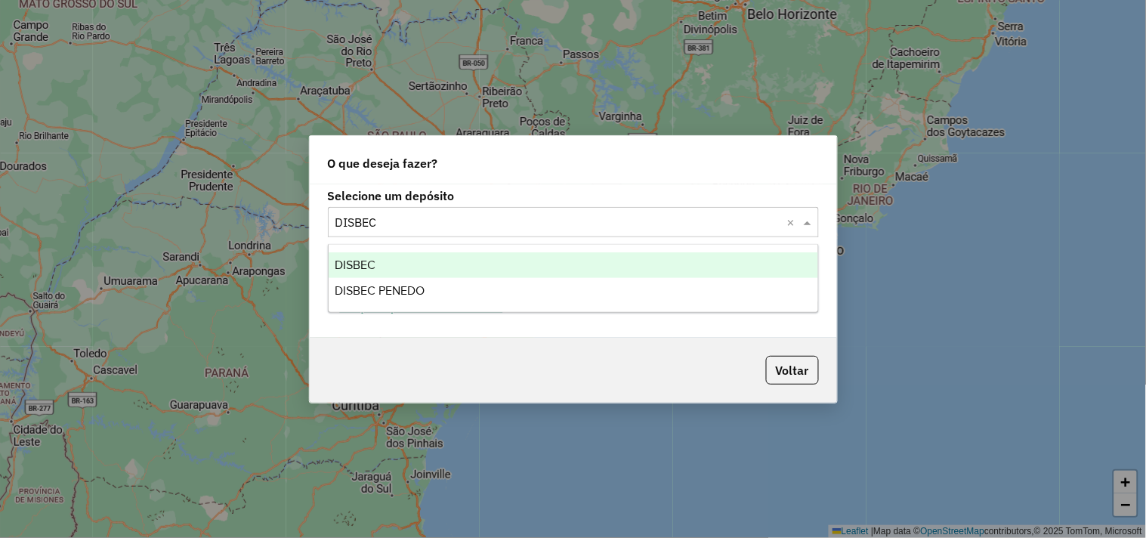
click at [444, 221] on input "text" at bounding box center [558, 223] width 446 height 18
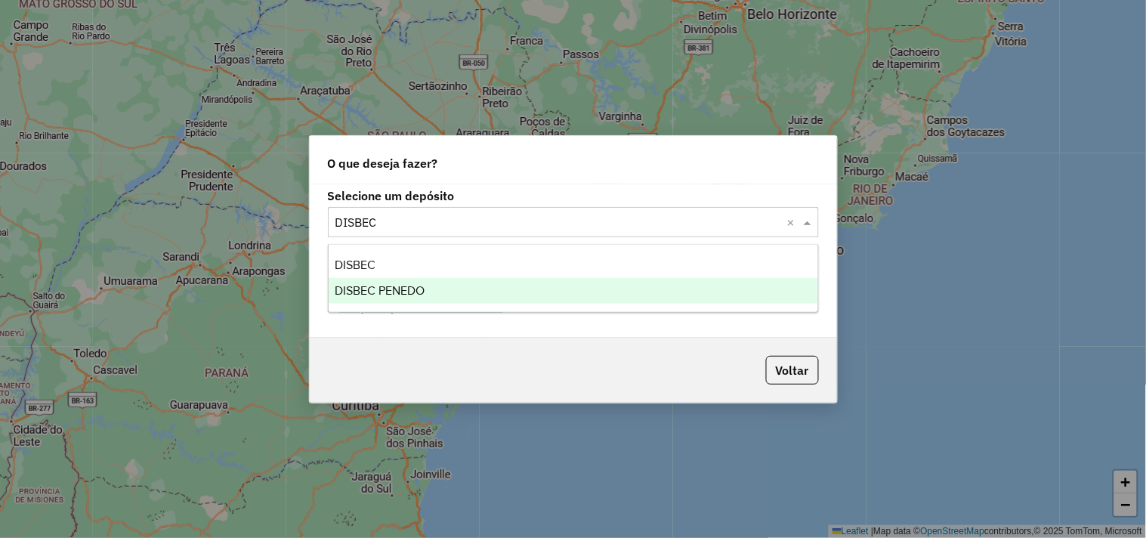
click at [418, 293] on span "DISBEC PENEDO" at bounding box center [380, 290] width 90 height 13
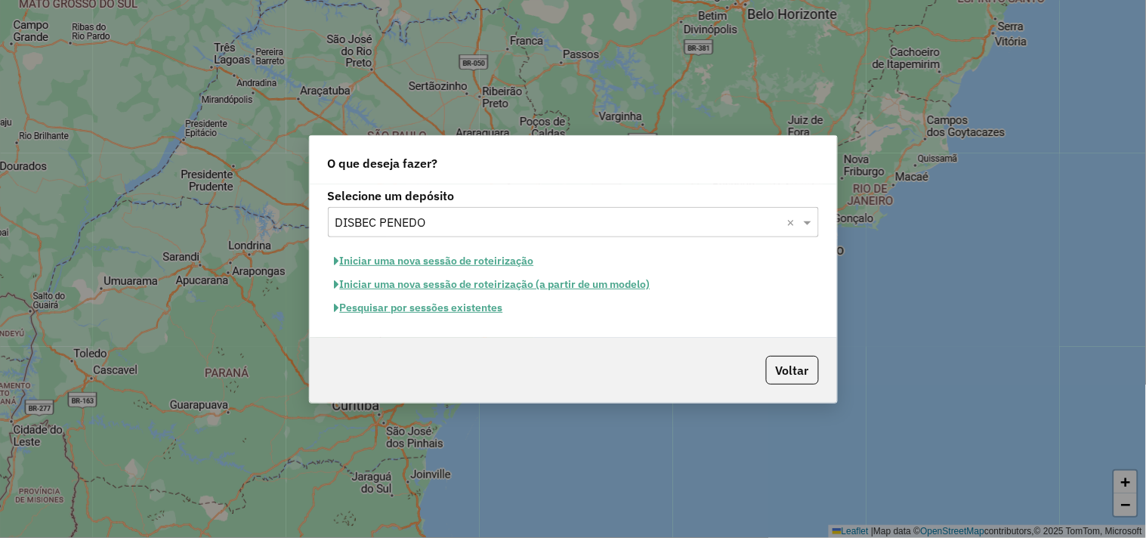
click at [410, 313] on button "Pesquisar por sessões existentes" at bounding box center [419, 307] width 182 height 23
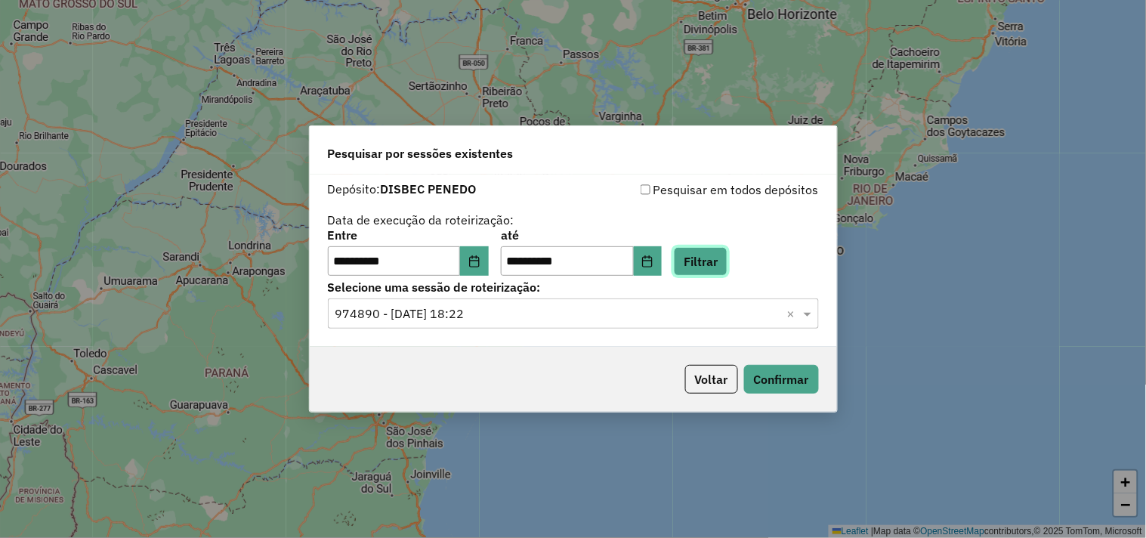
click at [707, 260] on button "Filtrar" at bounding box center [701, 261] width 54 height 29
click at [504, 316] on input "text" at bounding box center [558, 314] width 446 height 18
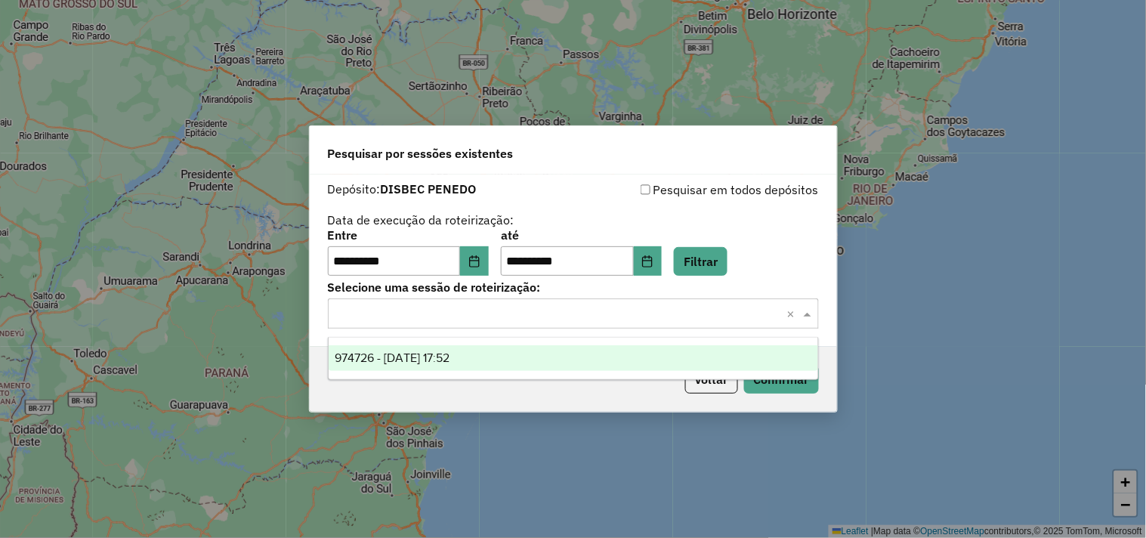
click at [486, 359] on div "974726 - 05/08/2025 17:52" at bounding box center [572, 358] width 489 height 26
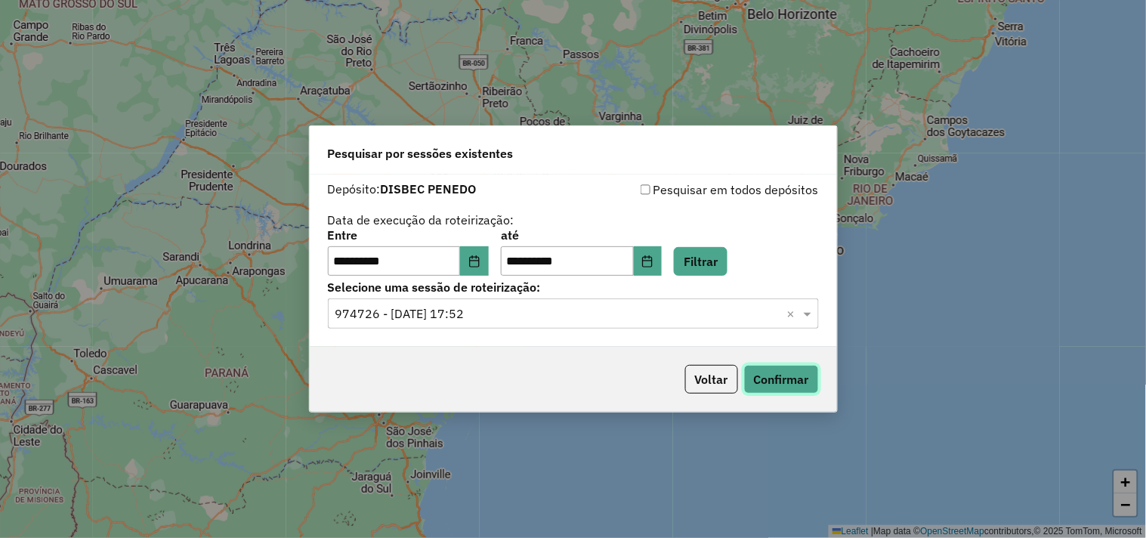
click at [794, 370] on button "Confirmar" at bounding box center [781, 379] width 75 height 29
